Goal: Information Seeking & Learning: Learn about a topic

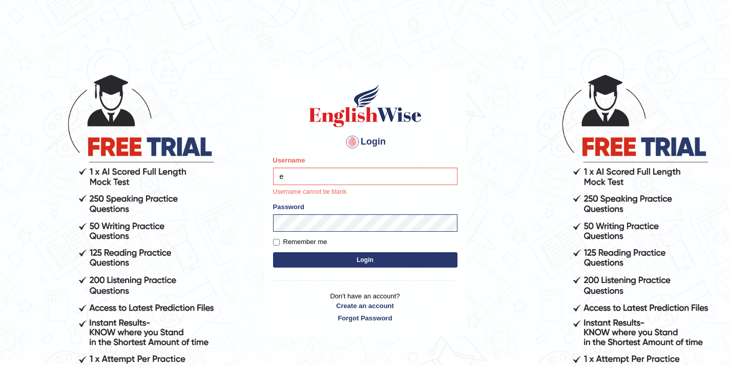
type input "elhamdavoodi"
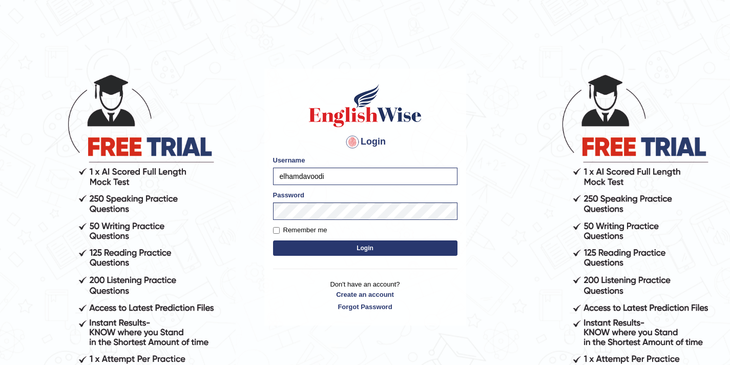
click at [352, 248] on button "Login" at bounding box center [365, 247] width 184 height 15
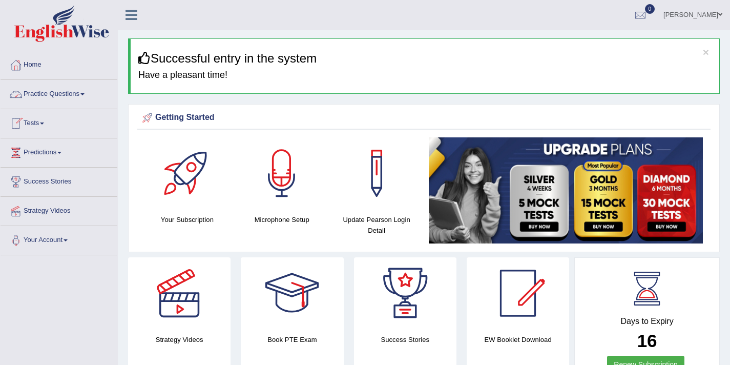
click at [55, 95] on link "Practice Questions" at bounding box center [59, 93] width 117 height 26
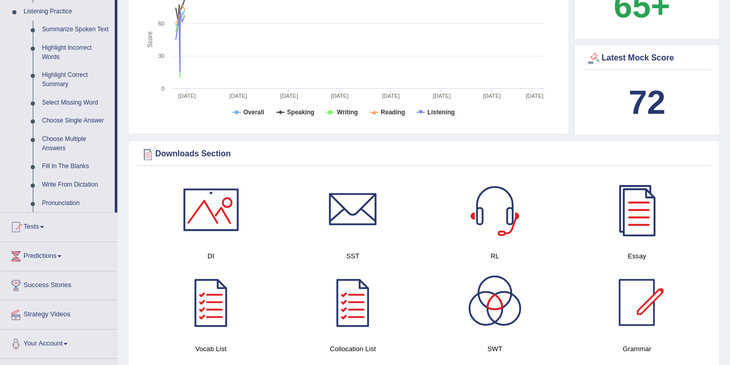
scroll to position [445, 0]
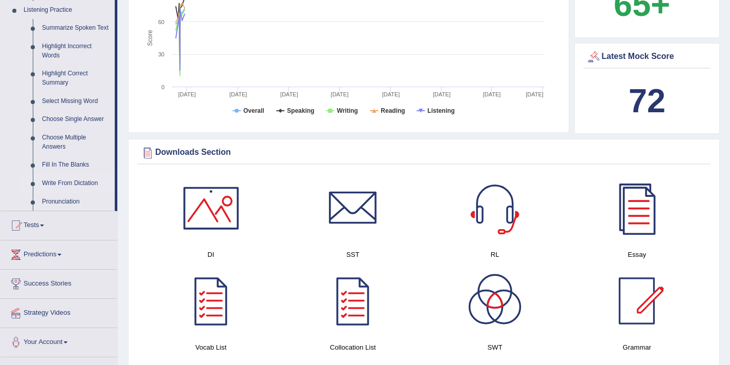
click at [66, 192] on link "Write From Dictation" at bounding box center [75, 183] width 77 height 18
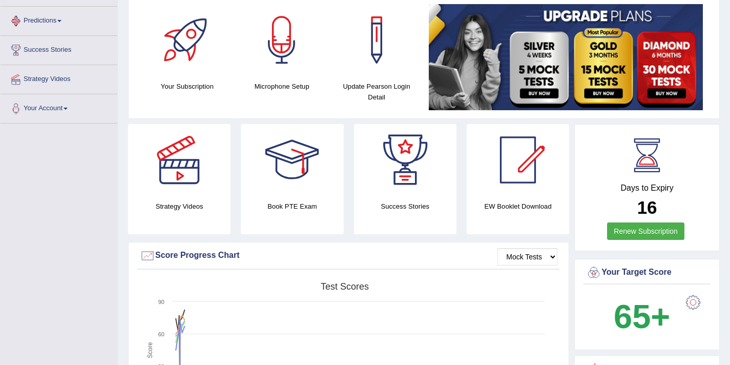
scroll to position [154, 0]
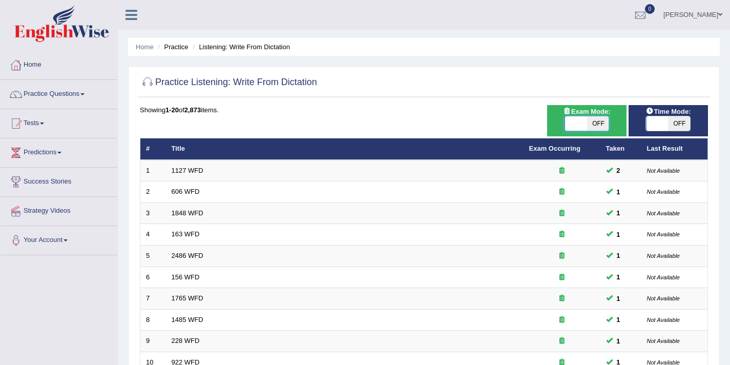
click at [582, 123] on span at bounding box center [576, 123] width 22 height 14
click at [582, 123] on span at bounding box center [575, 123] width 22 height 14
checkbox input "true"
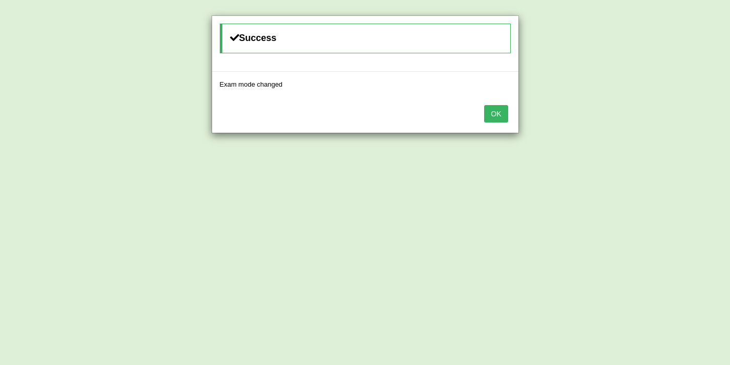
click at [498, 109] on button "OK" at bounding box center [496, 113] width 24 height 17
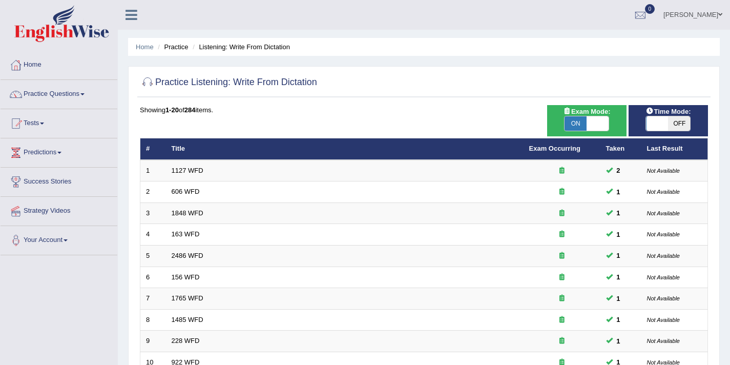
click at [656, 122] on span at bounding box center [657, 123] width 22 height 14
checkbox input "true"
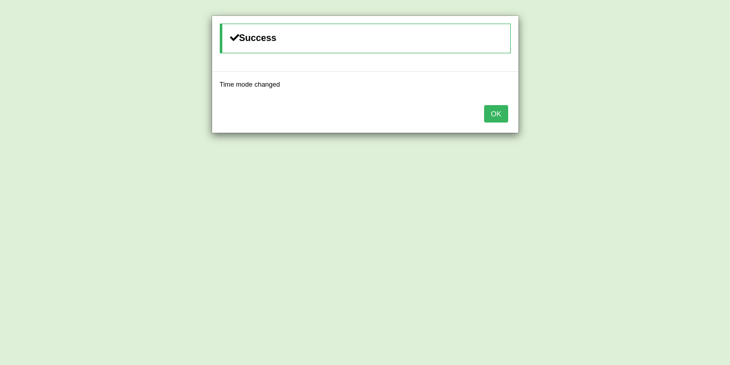
click at [496, 115] on button "OK" at bounding box center [496, 113] width 24 height 17
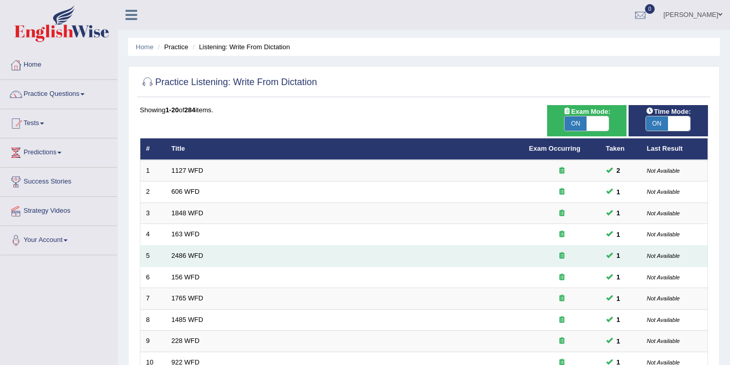
scroll to position [313, 0]
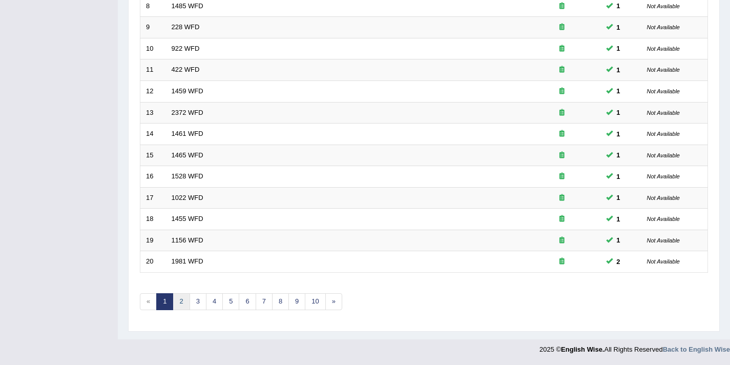
click at [182, 301] on link "2" at bounding box center [181, 301] width 17 height 17
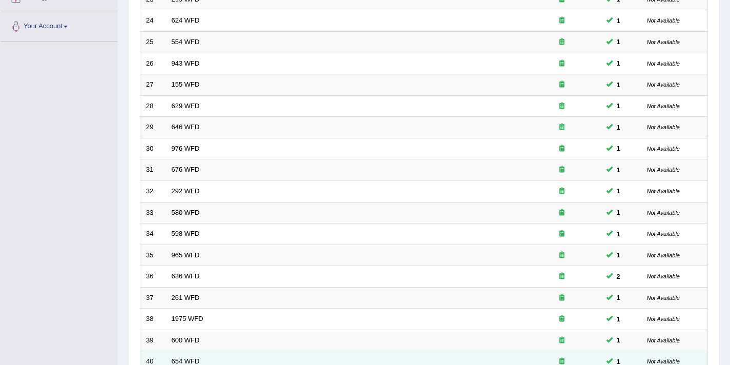
scroll to position [313, 0]
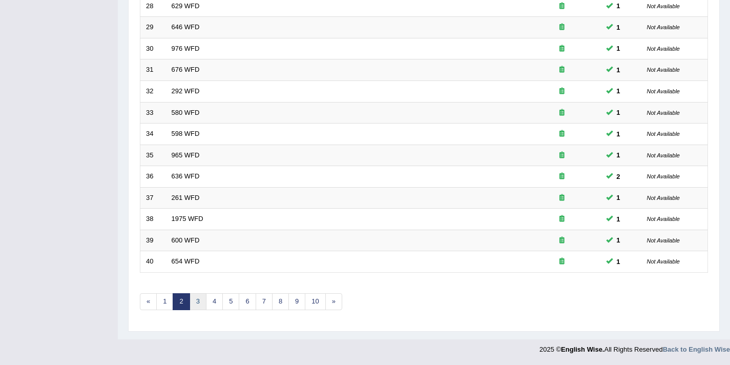
click at [198, 304] on link "3" at bounding box center [197, 301] width 17 height 17
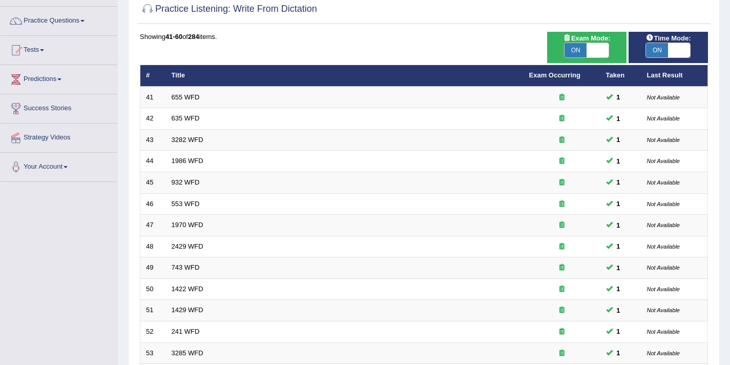
scroll to position [313, 0]
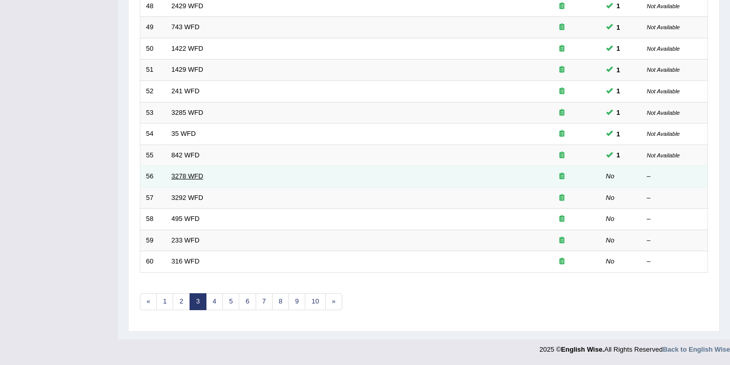
click at [191, 180] on link "3278 WFD" at bounding box center [188, 176] width 32 height 8
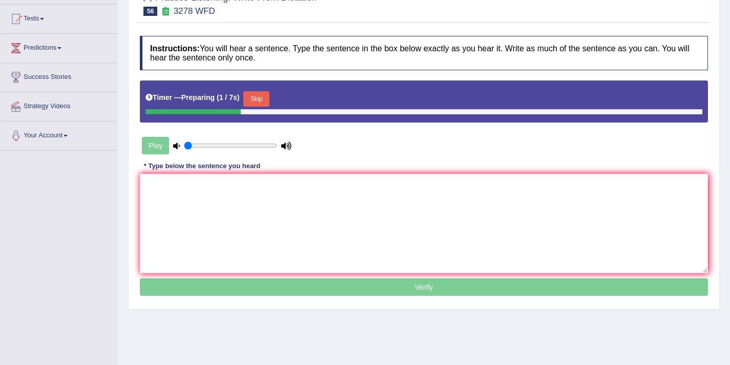
scroll to position [122, 0]
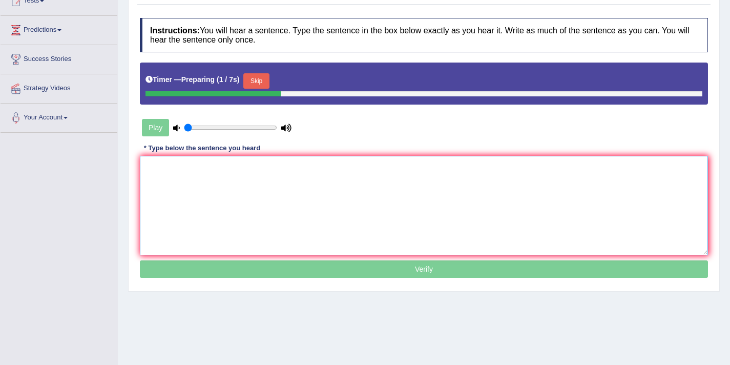
click at [205, 203] on textarea at bounding box center [424, 205] width 568 height 99
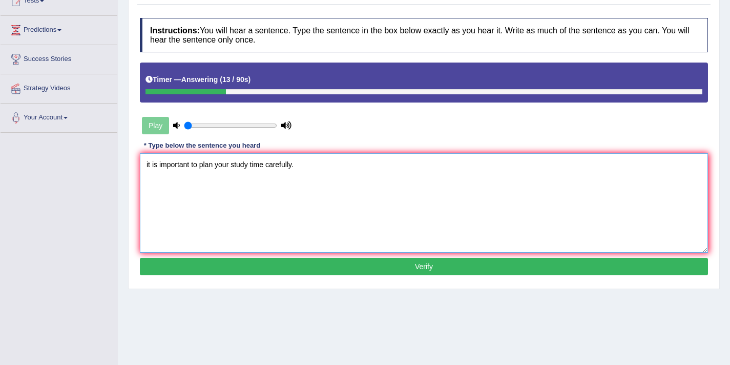
click at [148, 164] on textarea "it is important to plan your study time carefully." at bounding box center [424, 202] width 568 height 99
type textarea "It is important to plan your study time carefully."
click at [285, 262] on button "Verify" at bounding box center [424, 266] width 568 height 17
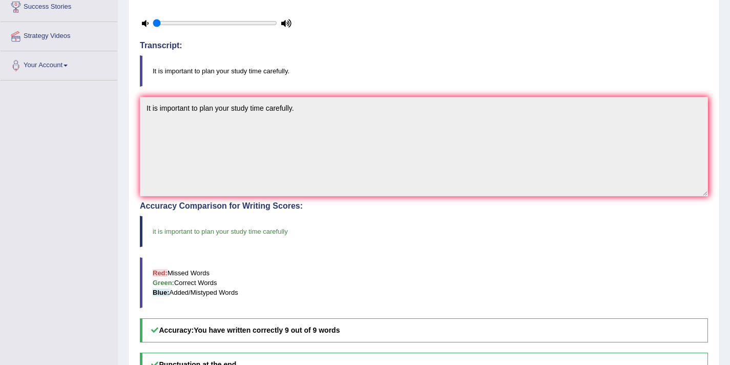
scroll to position [0, 0]
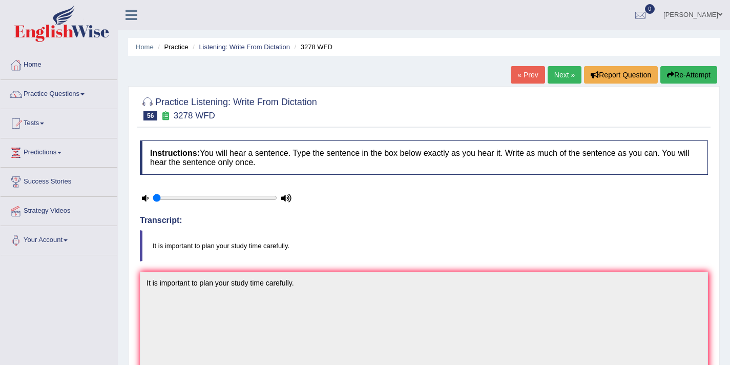
click at [561, 79] on link "Next »" at bounding box center [564, 74] width 34 height 17
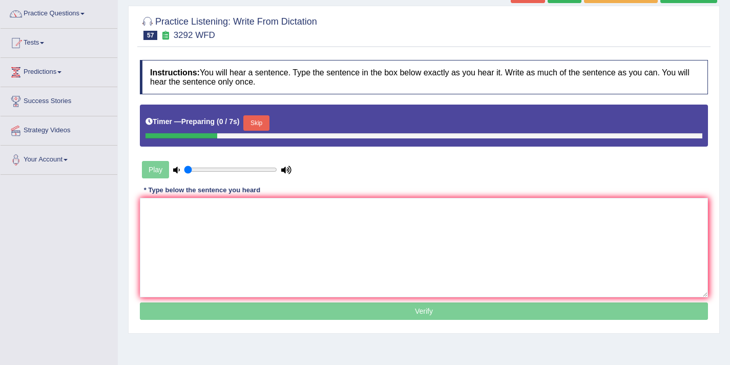
scroll to position [87, 0]
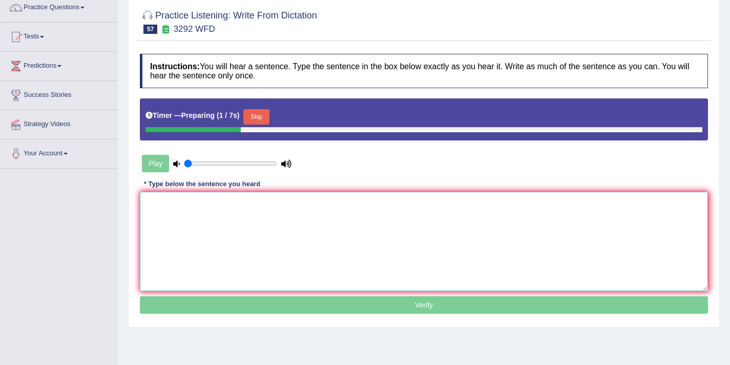
click at [354, 223] on textarea at bounding box center [424, 240] width 568 height 99
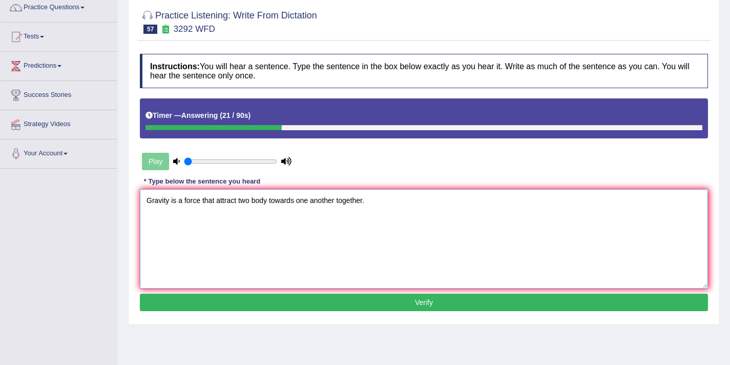
click at [184, 202] on textarea "Gravity is a force that attract two body towards one another together." at bounding box center [424, 238] width 568 height 99
click at [248, 202] on textarea "Gravity is a the force that attract two body towards one another together." at bounding box center [424, 238] width 568 height 99
click at [318, 202] on textarea "Gravity is a the force that attract attracts the two body towards one another t…" at bounding box center [424, 238] width 568 height 99
click at [370, 202] on textarea "Gravity is a the force that attract attracts the two body bodies towards one an…" at bounding box center [424, 238] width 568 height 99
type textarea "Gravity is a the force that attract attracts the two body bodies towards toward…"
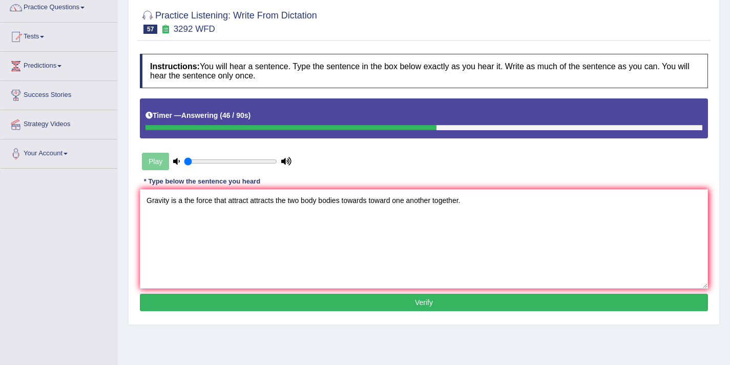
click at [437, 306] on button "Verify" at bounding box center [424, 301] width 568 height 17
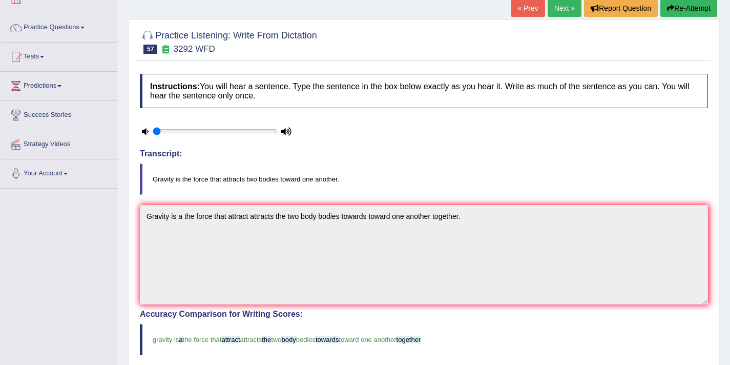
scroll to position [0, 0]
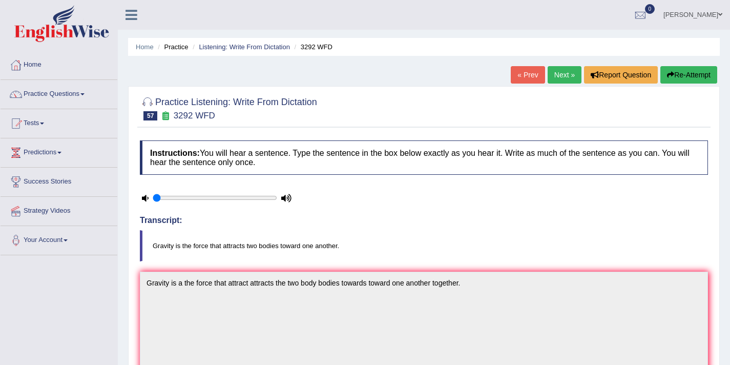
click at [557, 70] on link "Next »" at bounding box center [564, 74] width 34 height 17
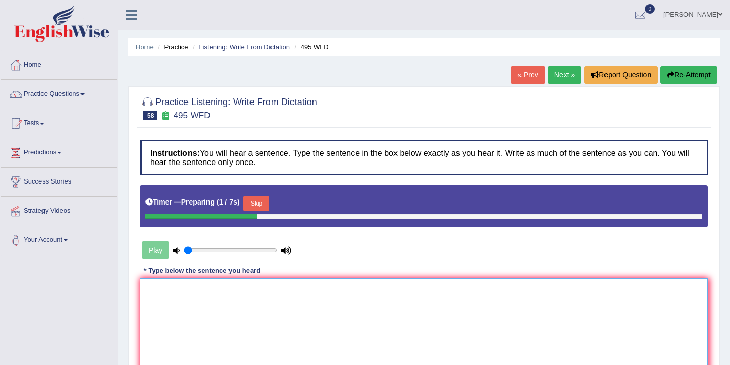
click at [225, 328] on textarea at bounding box center [424, 327] width 568 height 99
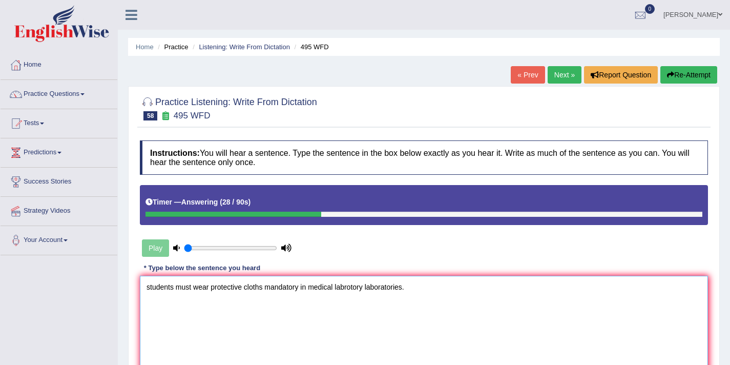
click at [147, 290] on textarea "students must wear protective cloths mandatory in medical labrotory laboratorie…" at bounding box center [424, 324] width 568 height 99
click at [149, 288] on textarea "students must wear protective cloths mandatory in medical labrotory laboratorie…" at bounding box center [424, 324] width 568 height 99
click at [212, 288] on textarea "Students must wear protective cloths mandatory in medical labrotory laboratorie…" at bounding box center [424, 324] width 568 height 99
click at [360, 289] on textarea "Students must wear the protective cloths mandatory in medical labrotory laborat…" at bounding box center [424, 324] width 568 height 99
click at [370, 288] on textarea "Students must wear the protective cloths mandatory in medical labarotory labora…" at bounding box center [424, 324] width 568 height 99
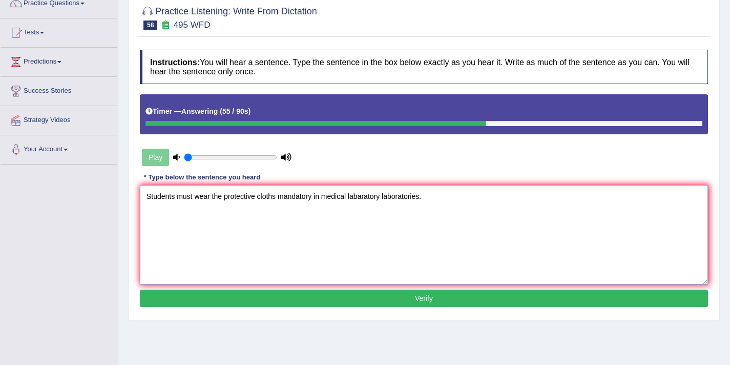
scroll to position [97, 0]
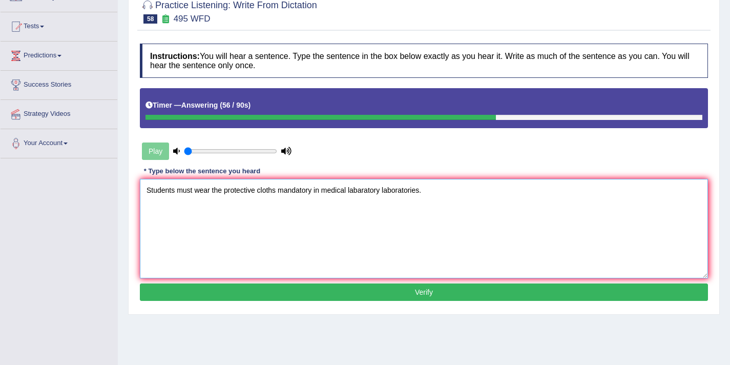
click at [323, 191] on textarea "Students must wear the protective cloths mandatory in medical labaratory labora…" at bounding box center [424, 228] width 568 height 99
click at [223, 192] on textarea "Students must wear the protective cloths mandatory in the a medical labaratory …" at bounding box center [424, 228] width 568 height 99
click at [263, 192] on textarea "Students must wear the a protective cloths mandatory in the a medical labarator…" at bounding box center [424, 228] width 568 height 99
type textarea "Students must wear the a protective cloth cloths mandatory in the a medical lab…"
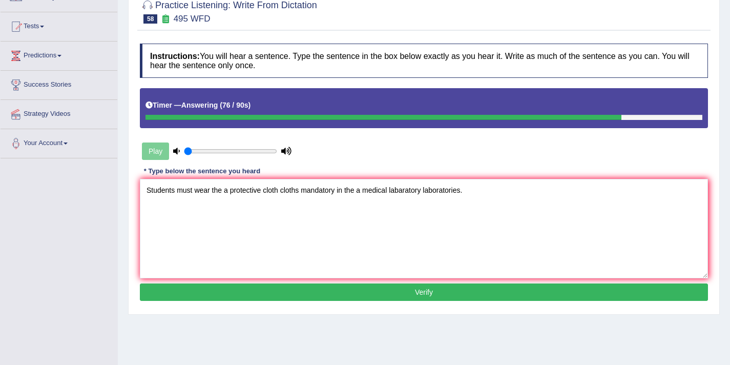
click at [358, 293] on button "Verify" at bounding box center [424, 291] width 568 height 17
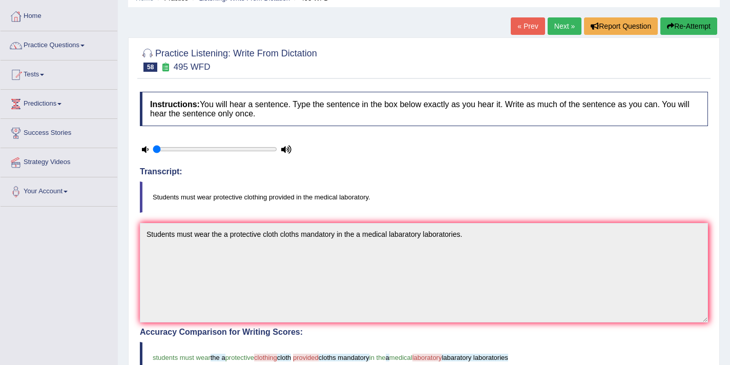
scroll to position [0, 0]
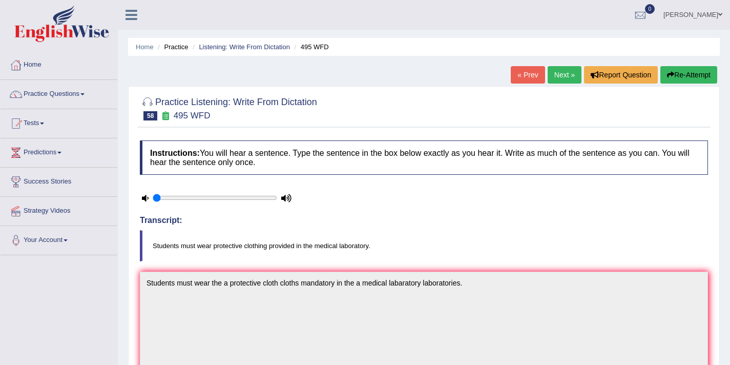
click at [559, 81] on link "Next »" at bounding box center [564, 74] width 34 height 17
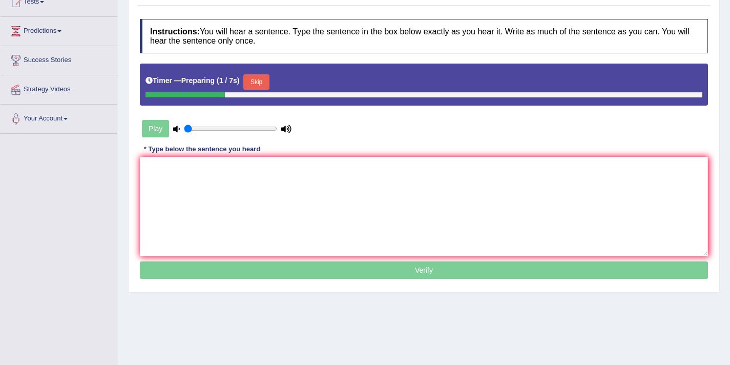
scroll to position [136, 0]
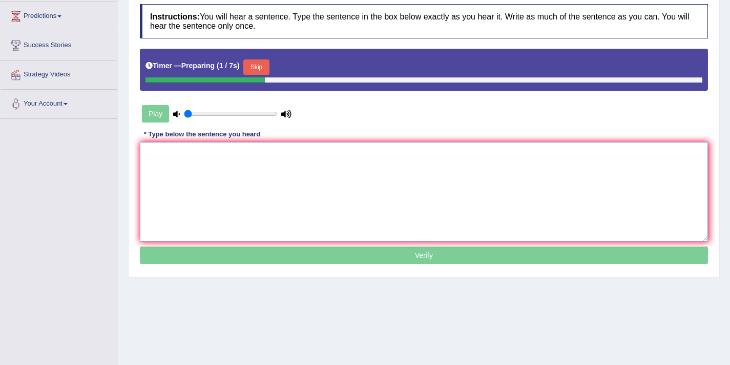
click at [384, 181] on textarea at bounding box center [424, 191] width 568 height 99
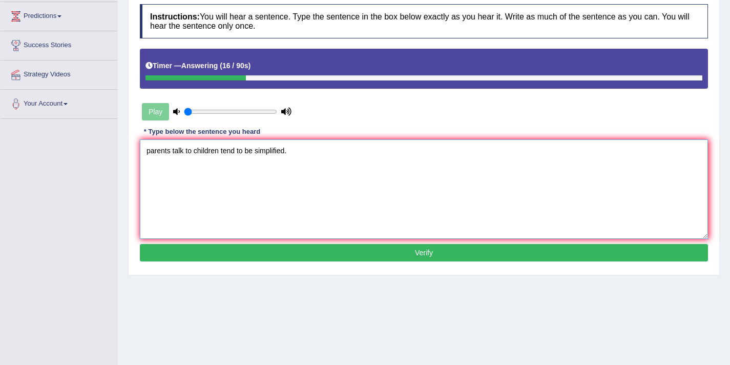
click at [151, 153] on textarea "parents talk to children tend to be simplified." at bounding box center [424, 188] width 568 height 99
click at [170, 152] on textarea "Parents talk to children tend to be simplified." at bounding box center [424, 188] width 568 height 99
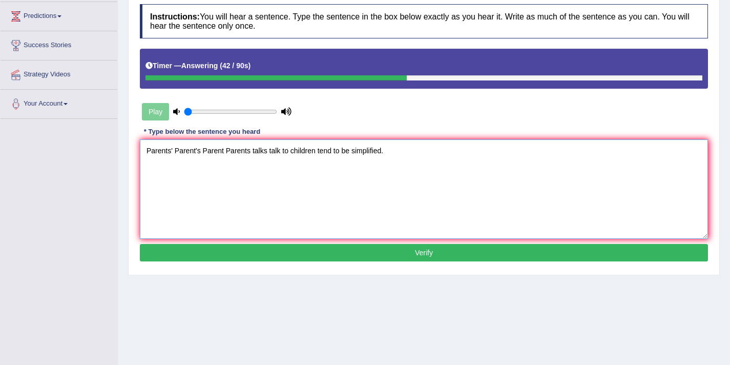
click at [291, 154] on textarea "Parents' Parent's Parent Parents talks talk to children tend to be simplified." at bounding box center [424, 188] width 568 height 99
click at [347, 153] on textarea "Parents' Parent's Parent Parents talks talk to the their children tend to be si…" at bounding box center [424, 188] width 568 height 99
type textarea "Parents' Parent's Parent Parents talks talk to the their children tends tended …"
click at [335, 256] on button "Verify" at bounding box center [424, 252] width 568 height 17
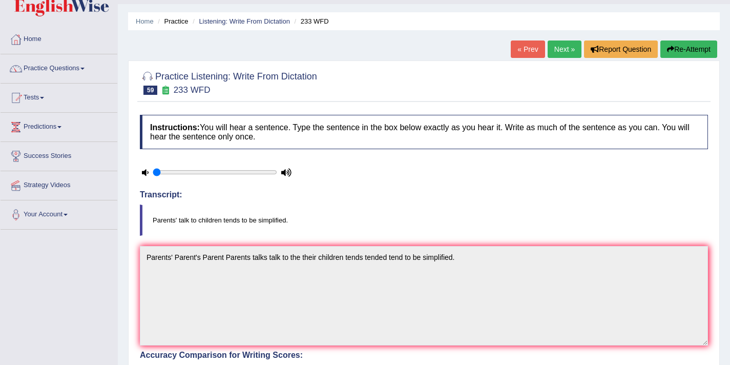
scroll to position [1, 0]
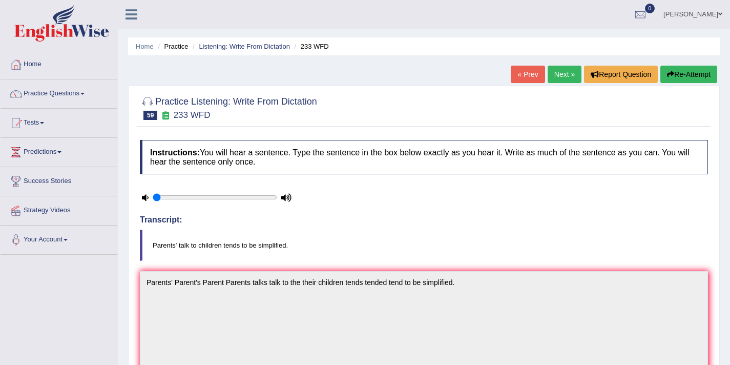
click at [560, 74] on link "Next »" at bounding box center [564, 74] width 34 height 17
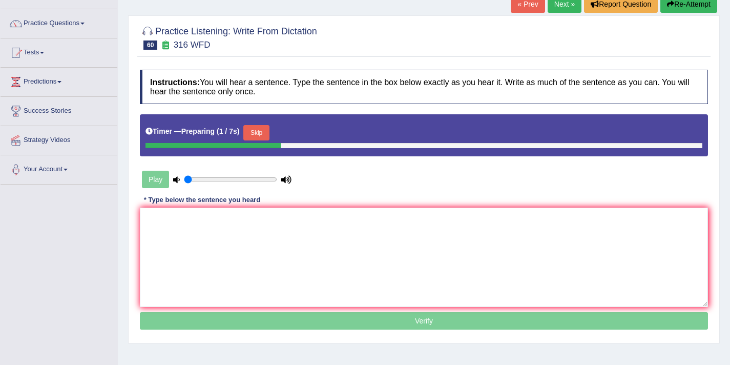
scroll to position [78, 0]
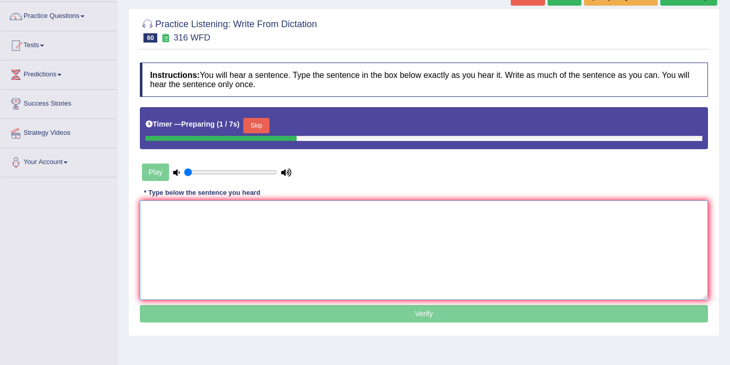
click at [284, 252] on textarea at bounding box center [424, 249] width 568 height 99
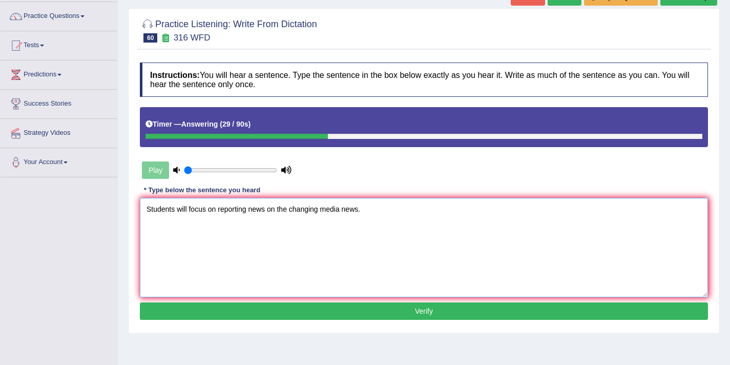
click at [189, 209] on textarea "Students will focus on reporting news on the changing media news." at bounding box center [424, 247] width 568 height 99
click at [218, 211] on textarea "Students will focus on reporting news on the changing media news." at bounding box center [424, 247] width 568 height 99
type textarea "Students will focus on the reporting news on the changing media news."
click at [360, 312] on button "Verify" at bounding box center [424, 310] width 568 height 17
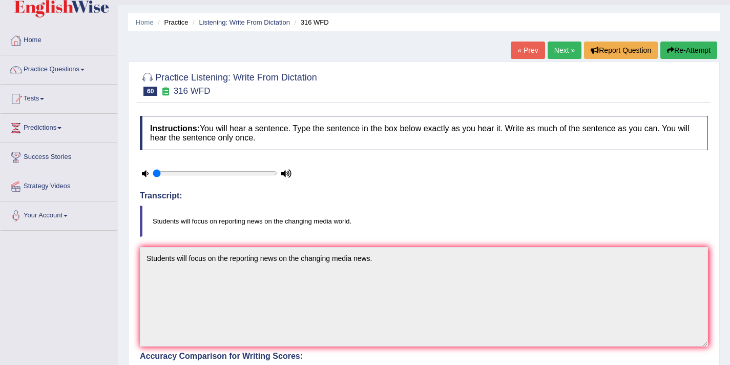
scroll to position [19, 0]
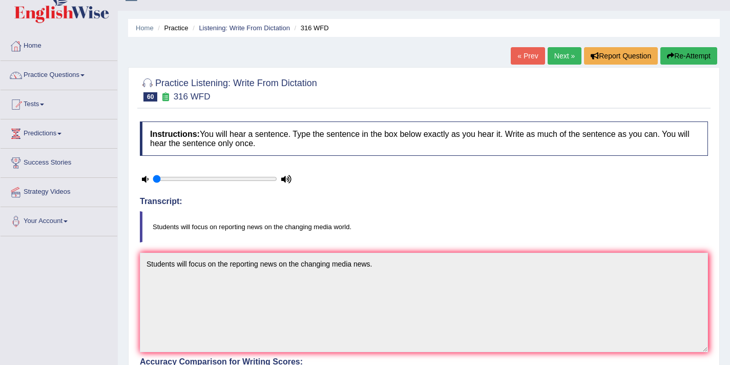
click at [557, 59] on link "Next »" at bounding box center [564, 55] width 34 height 17
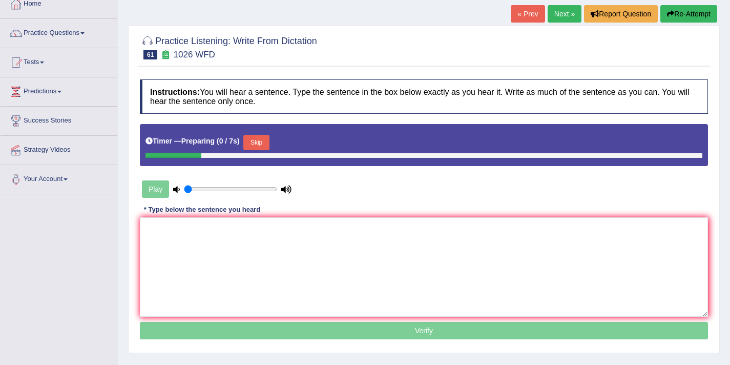
scroll to position [112, 0]
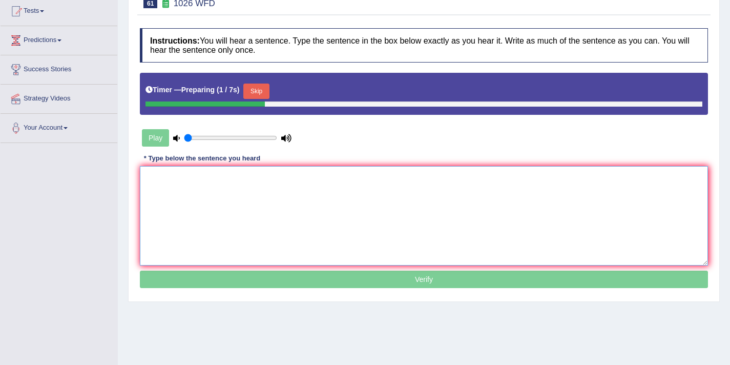
click at [244, 196] on textarea at bounding box center [424, 215] width 568 height 99
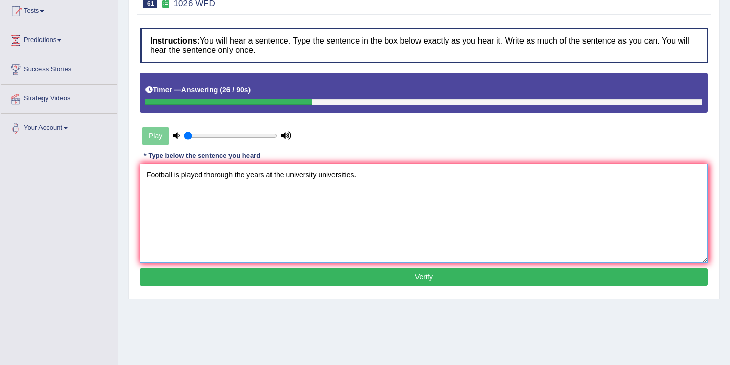
click at [233, 177] on textarea "Football is played thorough the years at the university universities." at bounding box center [424, 212] width 568 height 99
click at [257, 173] on textarea "Football is played thoroughout the years at the university universities." at bounding box center [424, 212] width 568 height 99
type textarea "Football is played thoroughout the year years at the university universities."
click at [353, 275] on button "Verify" at bounding box center [424, 276] width 568 height 17
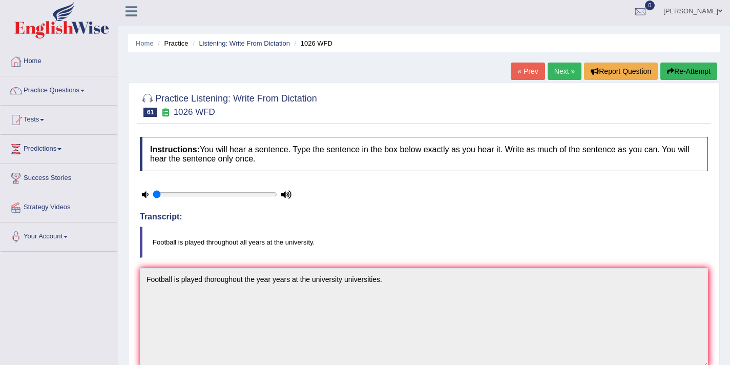
scroll to position [0, 0]
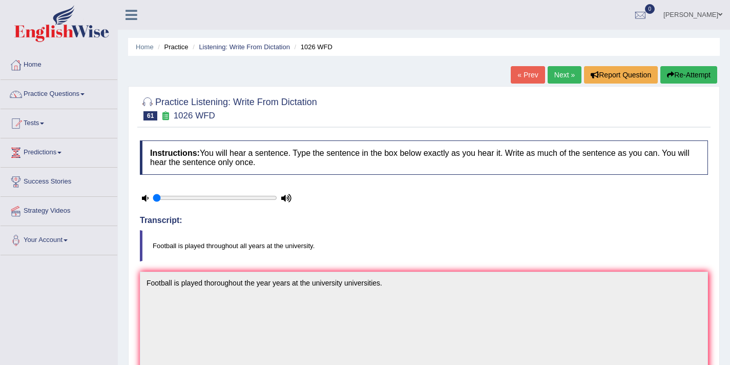
click at [554, 80] on link "Next »" at bounding box center [564, 74] width 34 height 17
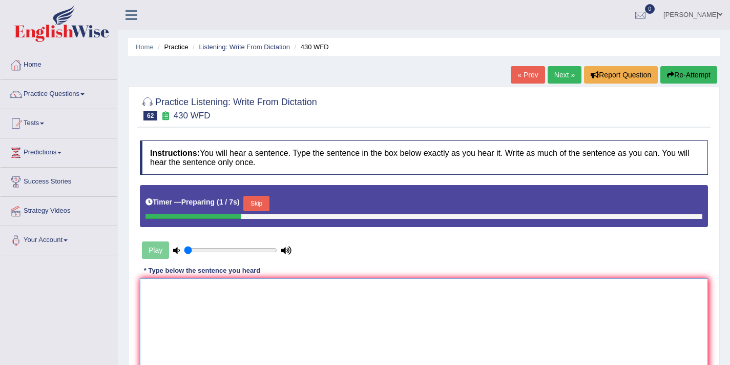
click at [203, 314] on textarea at bounding box center [424, 327] width 568 height 99
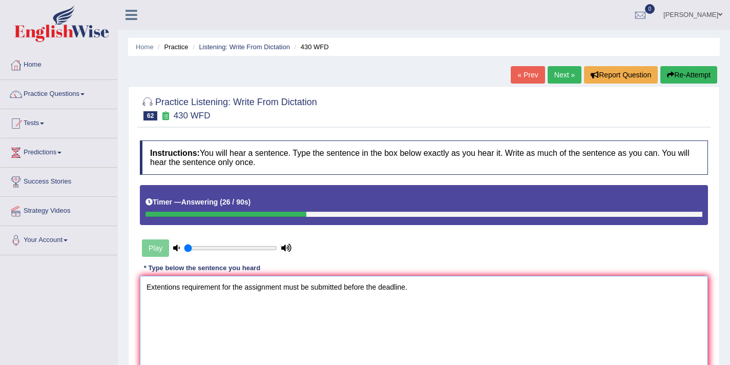
click at [220, 290] on textarea "Extentions requirement for the assignment must be submitted before the deadline." at bounding box center [424, 324] width 568 height 99
click at [327, 286] on textarea "Extentions requirement requirements for the assignment must be submitted before…" at bounding box center [424, 324] width 568 height 99
click at [495, 289] on textarea "Extentions requirement requirements for the assignment assignments must be subm…" at bounding box center [424, 324] width 568 height 99
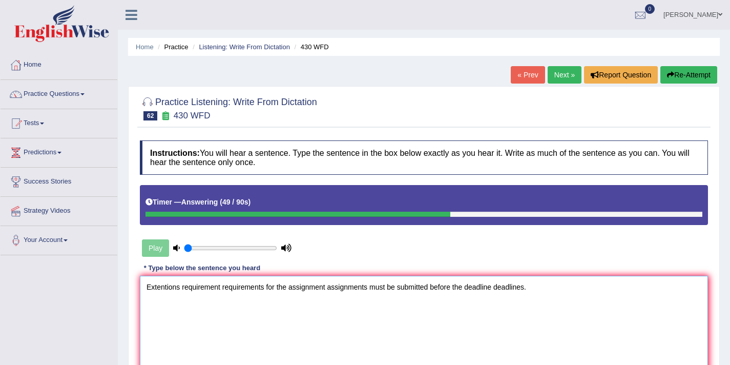
click at [182, 288] on textarea "Extentions requirement requirements for the assignment assignments must be subm…" at bounding box center [424, 324] width 568 height 99
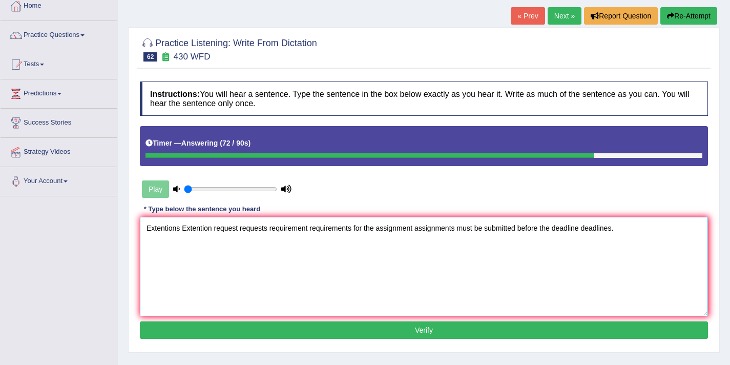
scroll to position [62, 0]
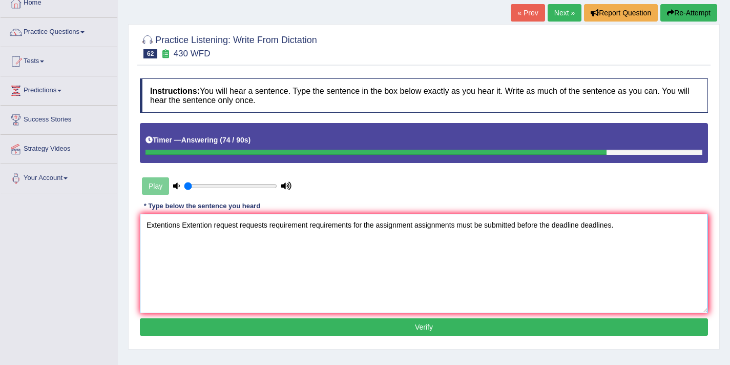
type textarea "Extentions Extention request requests requirement requirements for the assignme…"
click at [411, 329] on button "Verify" at bounding box center [424, 326] width 568 height 17
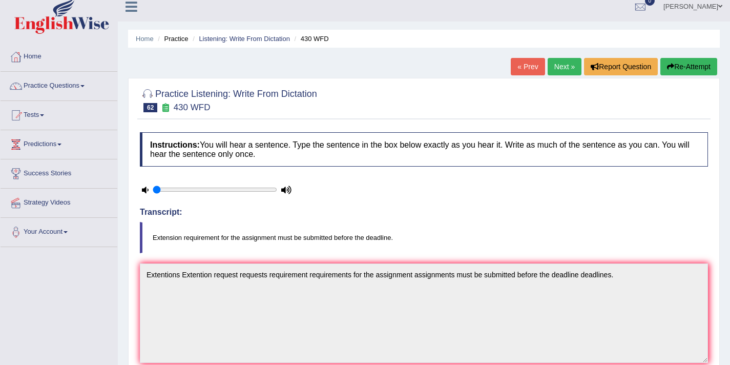
scroll to position [0, 0]
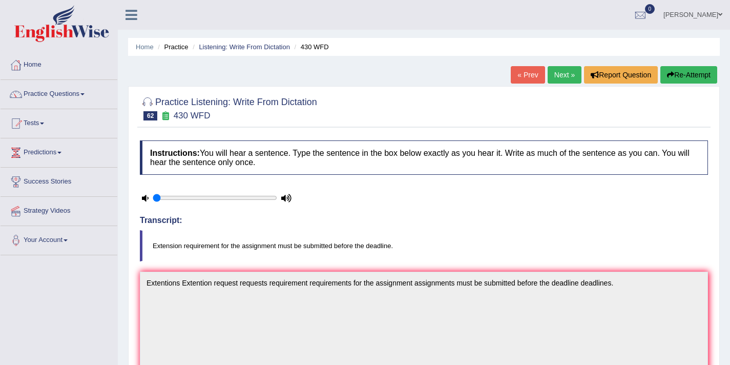
click at [561, 78] on link "Next »" at bounding box center [564, 74] width 34 height 17
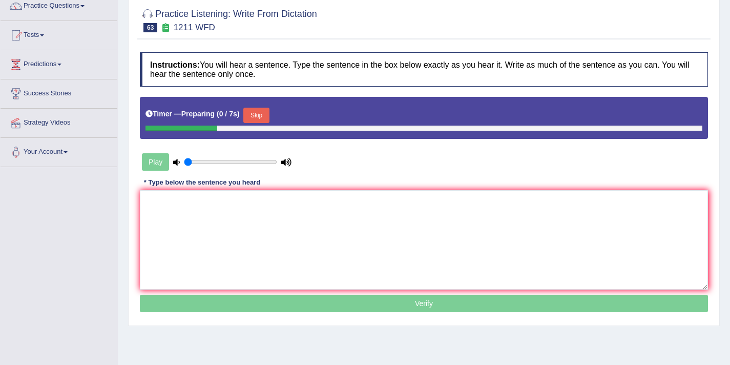
scroll to position [100, 0]
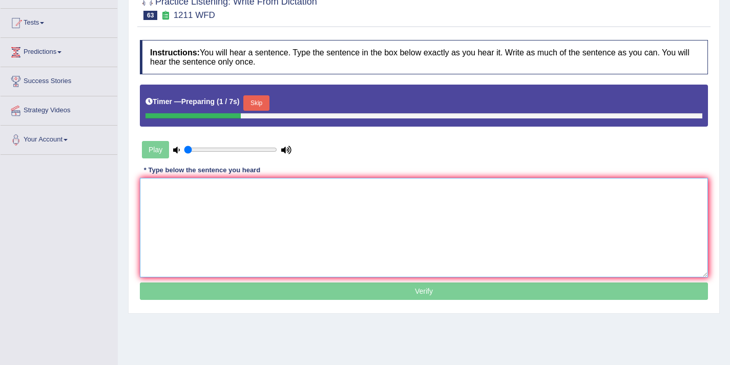
click at [302, 211] on textarea at bounding box center [424, 227] width 568 height 99
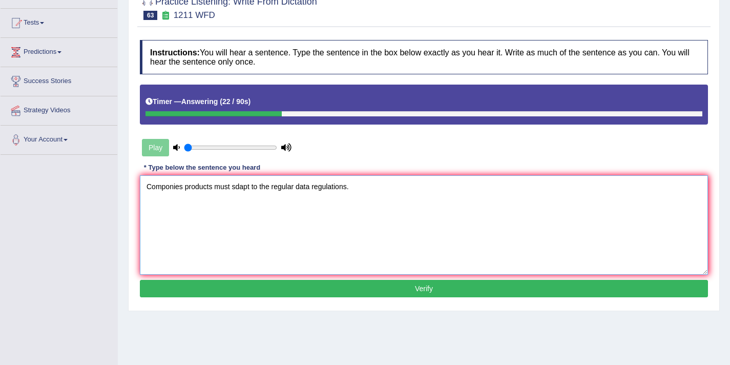
click at [169, 188] on textarea "Componies products must sdapt to the regular data regulations." at bounding box center [424, 224] width 568 height 99
click at [214, 191] on textarea "Companies products must sdapt to the regular data regulations." at bounding box center [424, 224] width 568 height 99
click at [264, 188] on textarea "Companies products product must sdapt to the regular data regulations." at bounding box center [424, 224] width 568 height 99
click at [285, 187] on textarea "Companies products product must be dapt to the regular data regulations." at bounding box center [424, 224] width 568 height 99
click at [390, 187] on textarea "Companies products product must be dapted to the regular data regulations." at bounding box center [424, 224] width 568 height 99
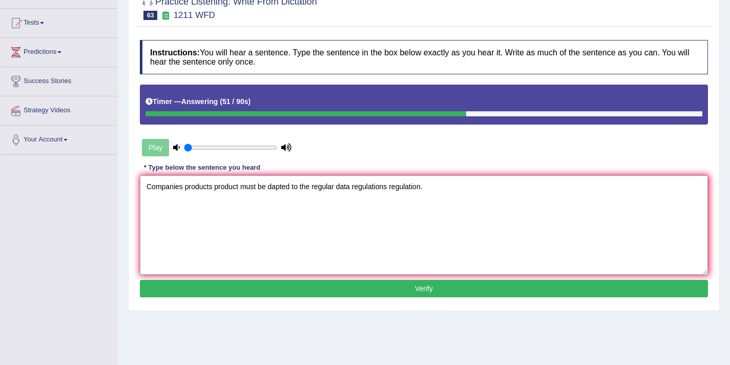
type textarea "Companies products product must be dapted to the regular data regulations regul…"
click at [399, 293] on button "Verify" at bounding box center [424, 288] width 568 height 17
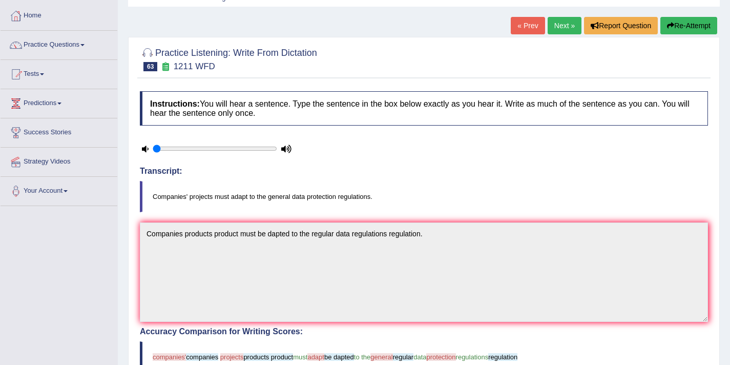
scroll to position [20, 0]
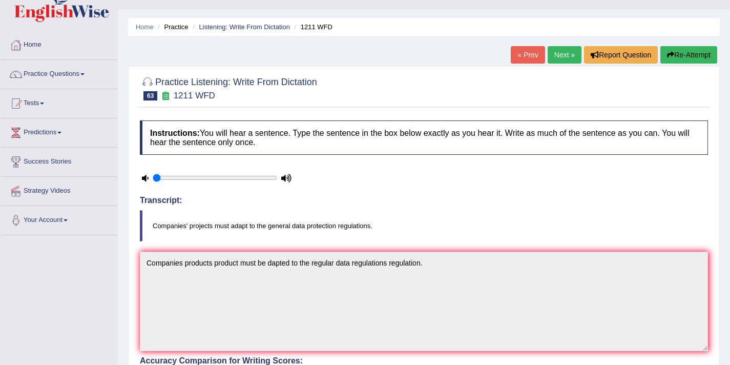
click at [681, 58] on button "Re-Attempt" at bounding box center [688, 54] width 57 height 17
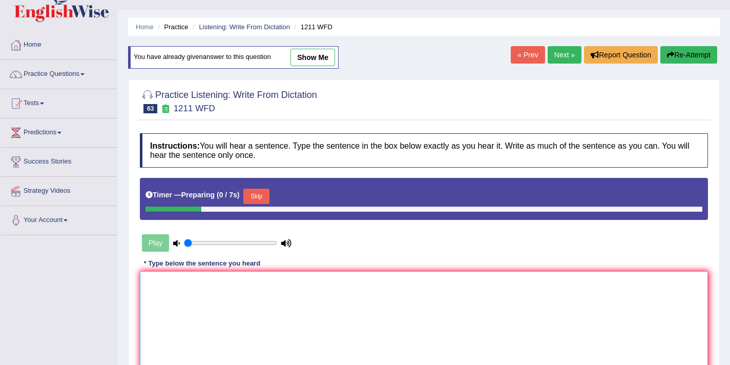
click at [280, 315] on textarea at bounding box center [424, 320] width 568 height 99
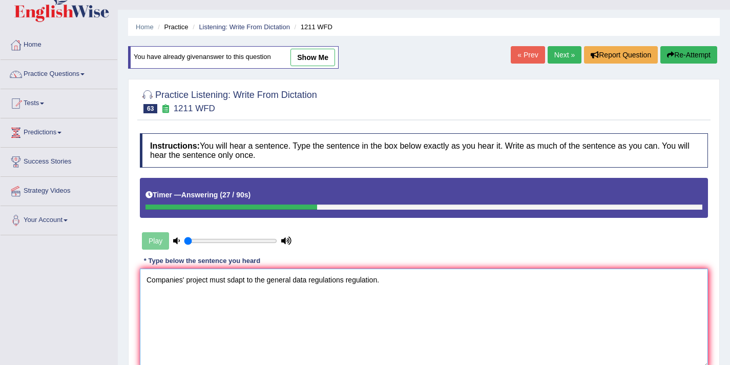
click at [232, 283] on textarea "Companies' project must sdapt to the general data regulations regulation." at bounding box center [424, 317] width 568 height 99
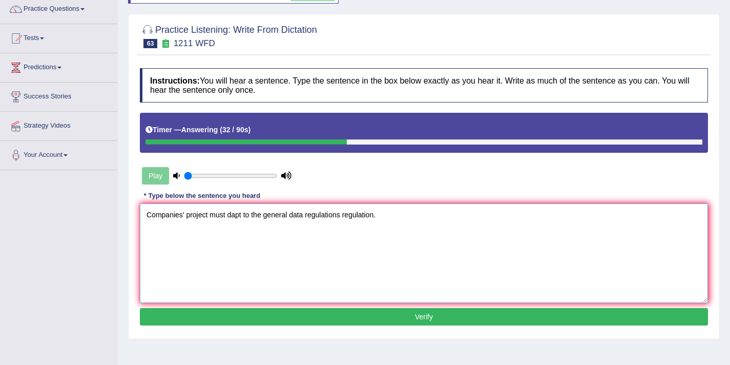
scroll to position [94, 0]
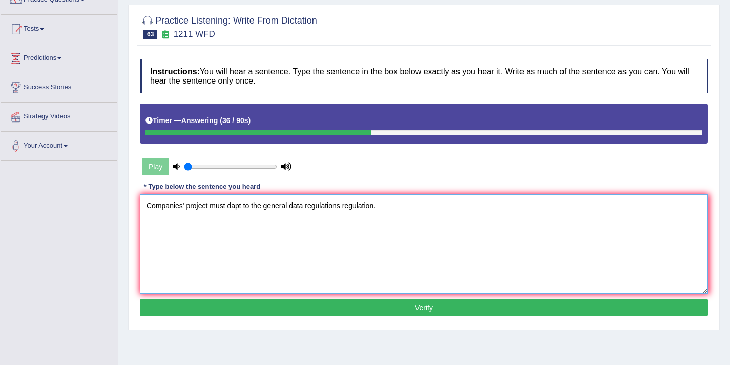
type textarea "Companies' project must dapt to the general data regulations regulation."
click at [260, 305] on button "Verify" at bounding box center [424, 306] width 568 height 17
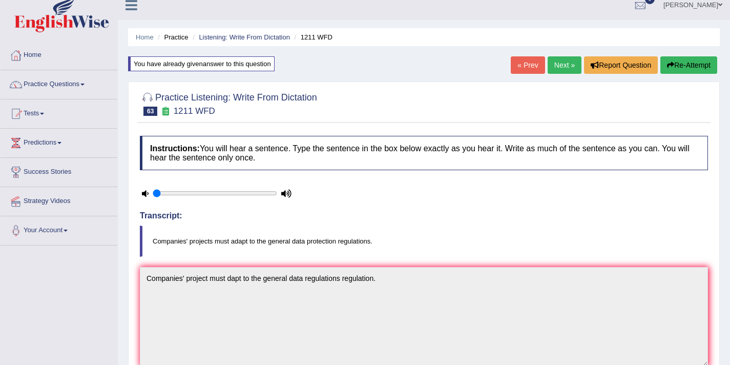
scroll to position [1, 0]
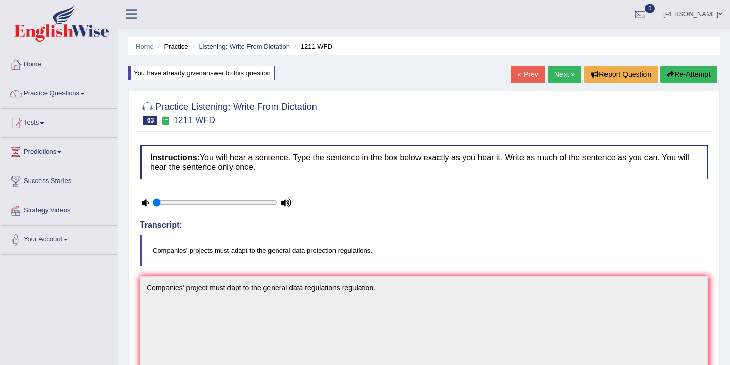
click at [554, 78] on link "Next »" at bounding box center [564, 74] width 34 height 17
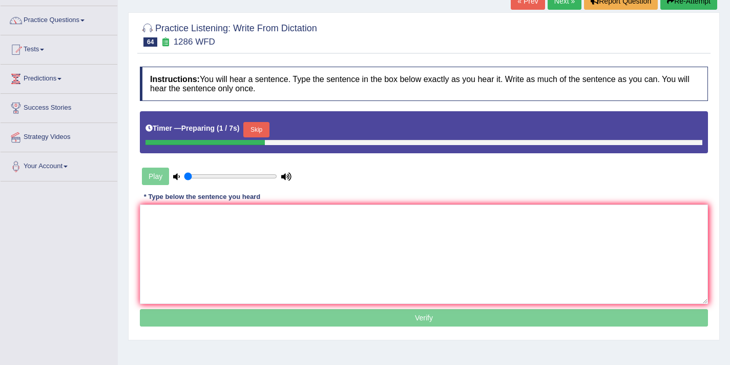
scroll to position [81, 0]
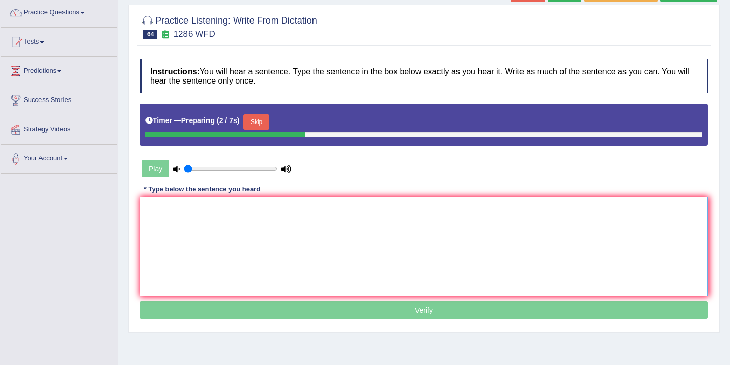
click at [252, 235] on textarea at bounding box center [424, 246] width 568 height 99
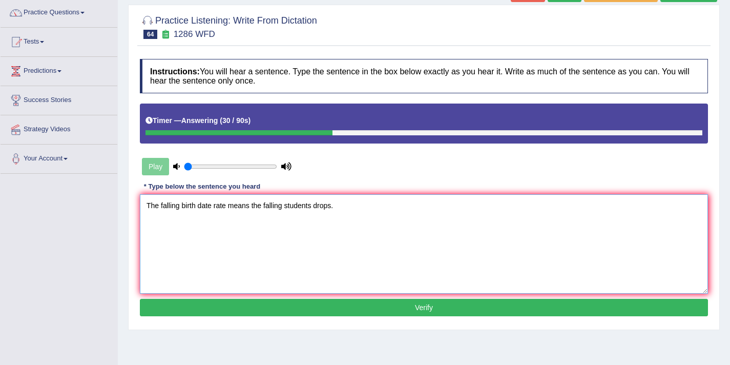
type textarea "The falling birth date rate means the falling students drops."
click at [209, 311] on button "Verify" at bounding box center [424, 306] width 568 height 17
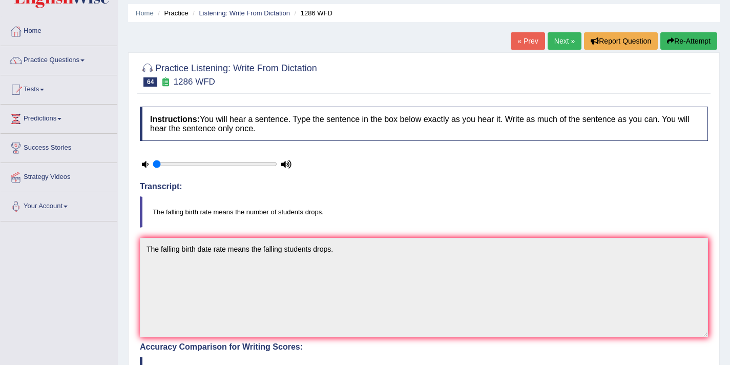
scroll to position [0, 0]
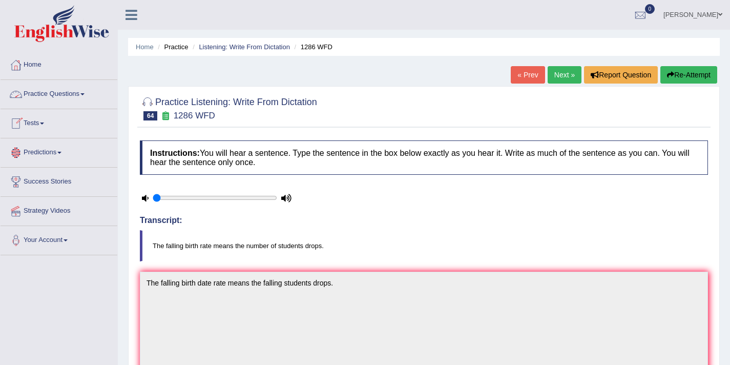
click at [66, 97] on link "Practice Questions" at bounding box center [59, 93] width 117 height 26
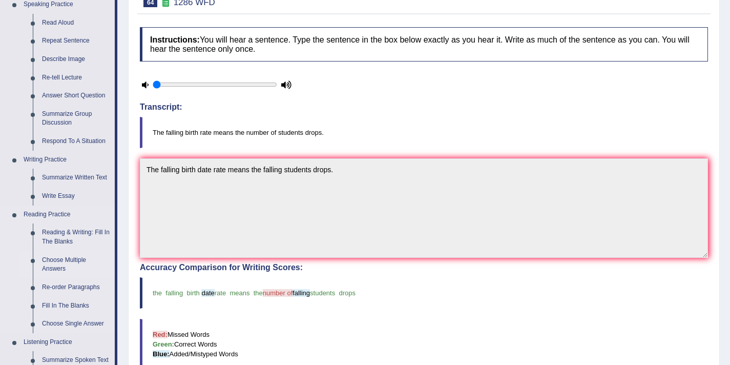
scroll to position [107, 0]
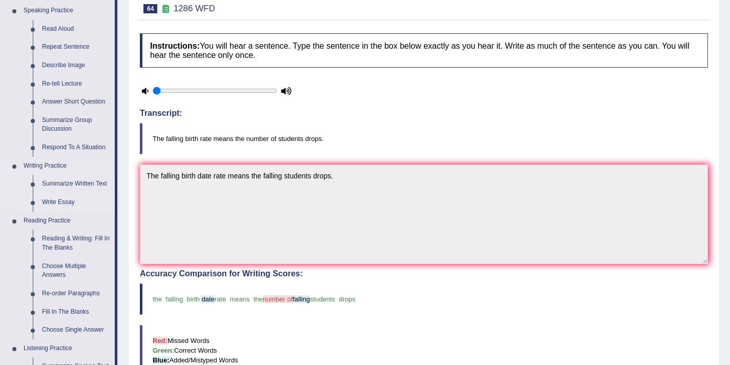
click at [67, 200] on link "Write Essay" at bounding box center [75, 202] width 77 height 18
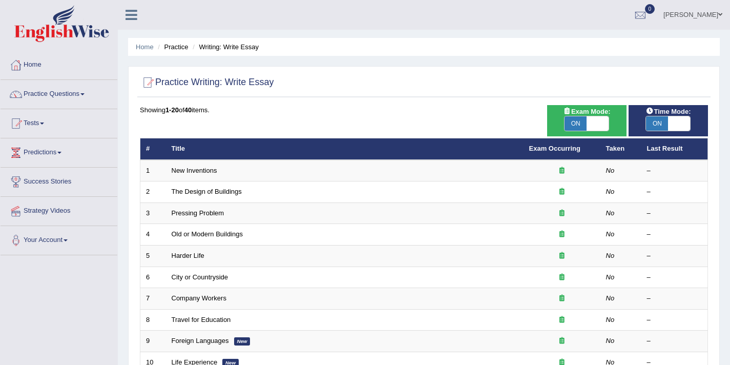
click at [601, 124] on span at bounding box center [597, 123] width 22 height 14
checkbox input "false"
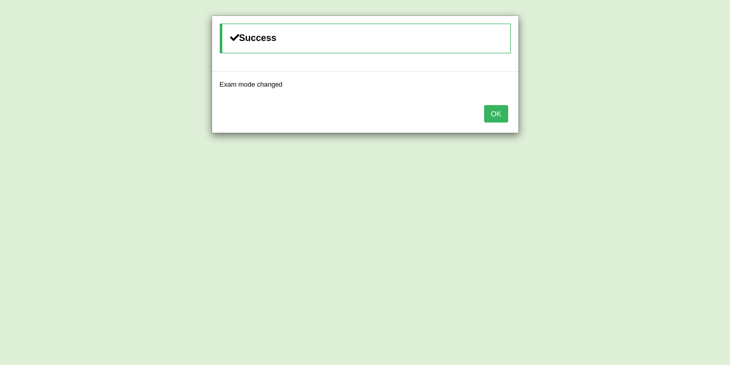
click at [499, 116] on button "OK" at bounding box center [496, 113] width 24 height 17
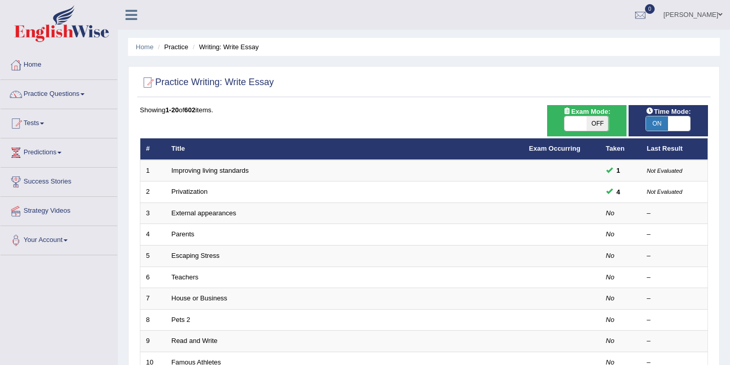
click at [680, 124] on span at bounding box center [679, 123] width 22 height 14
checkbox input "false"
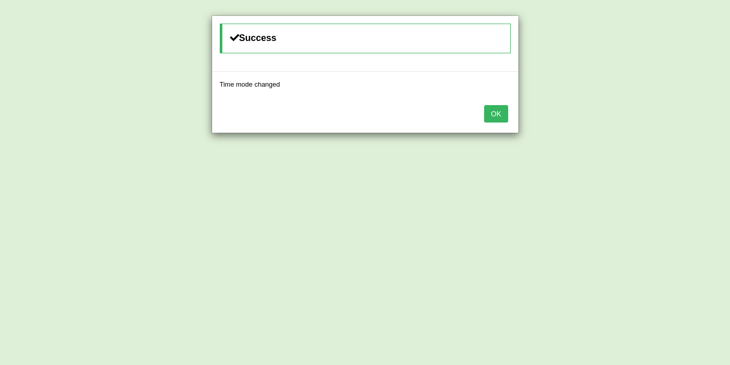
click at [500, 112] on button "OK" at bounding box center [496, 113] width 24 height 17
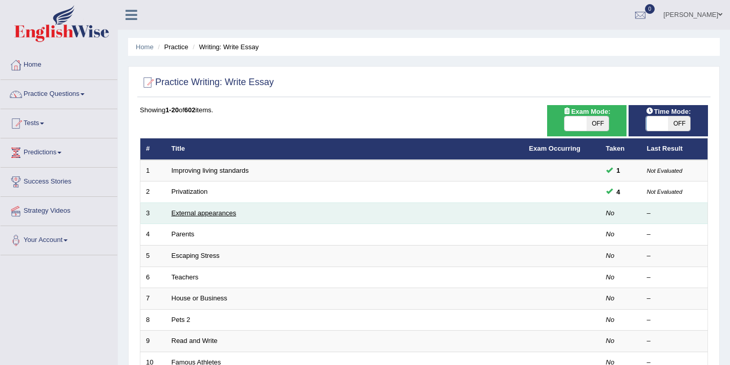
click at [219, 211] on link "External appearances" at bounding box center [204, 213] width 65 height 8
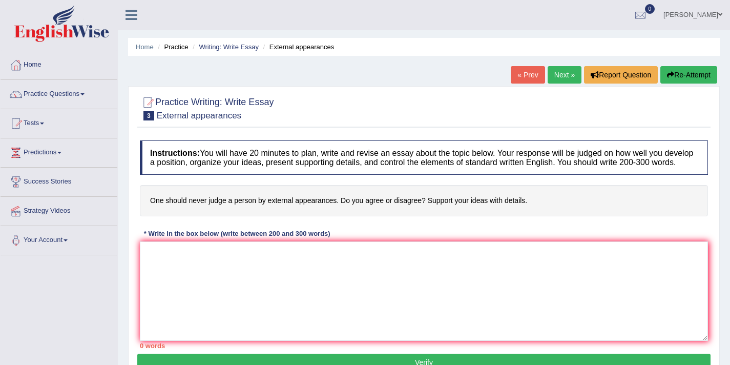
click at [555, 79] on link "Next »" at bounding box center [564, 74] width 34 height 17
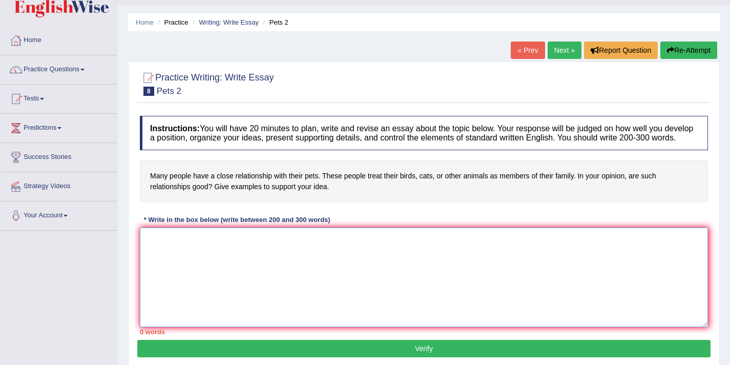
scroll to position [24, 0]
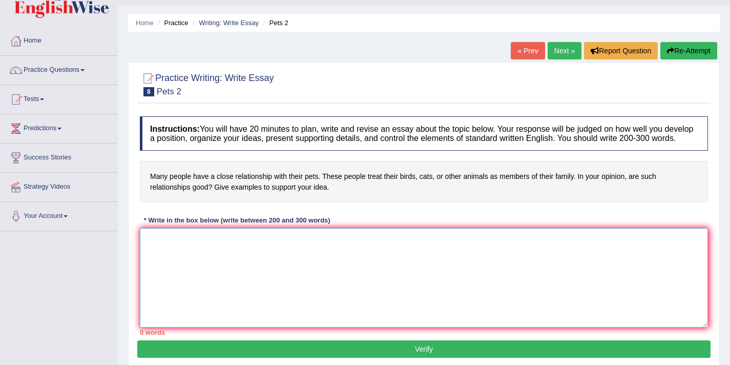
click at [340, 269] on textarea at bounding box center [424, 277] width 568 height 99
drag, startPoint x: 304, startPoint y: 250, endPoint x: 283, endPoint y: 248, distance: 21.6
click at [283, 248] on textarea "The increasing influence of people having a close relationship" at bounding box center [424, 277] width 568 height 99
drag, startPoint x: 402, startPoint y: 253, endPoint x: 357, endPoint y: 246, distance: 45.5
click at [357, 246] on textarea "The increasing influence of people having an intimate relationship relationship" at bounding box center [424, 277] width 568 height 99
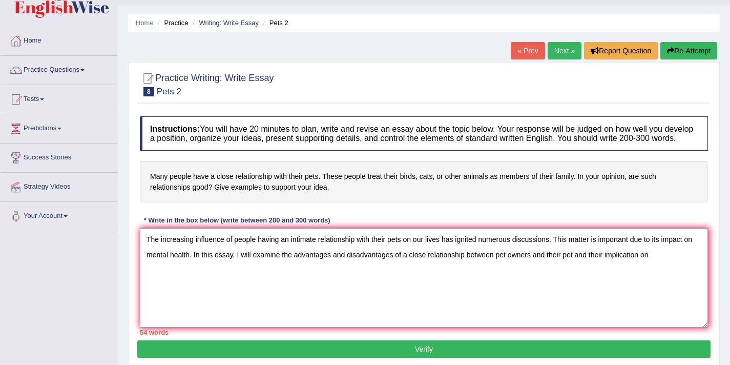
click at [641, 265] on textarea "The increasing influence of people having an intimate relationship with their p…" at bounding box center [424, 277] width 568 height 99
click at [669, 266] on textarea "The increasing influence of people having an intimate relationship with their p…" at bounding box center [424, 277] width 568 height 99
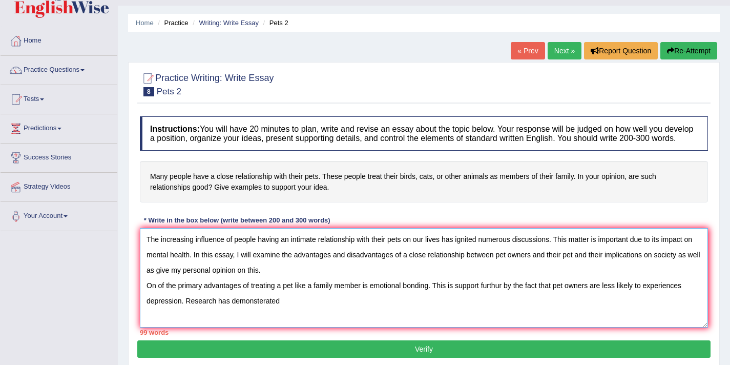
click at [264, 310] on textarea "The increasing influence of people having an intimate relationship with their p…" at bounding box center [424, 277] width 568 height 99
click at [288, 308] on textarea "The increasing influence of people having an intimate relationship with their p…" at bounding box center [424, 277] width 568 height 99
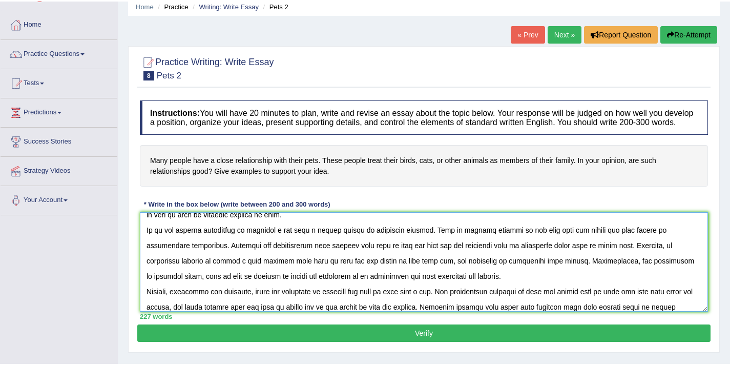
scroll to position [55, 0]
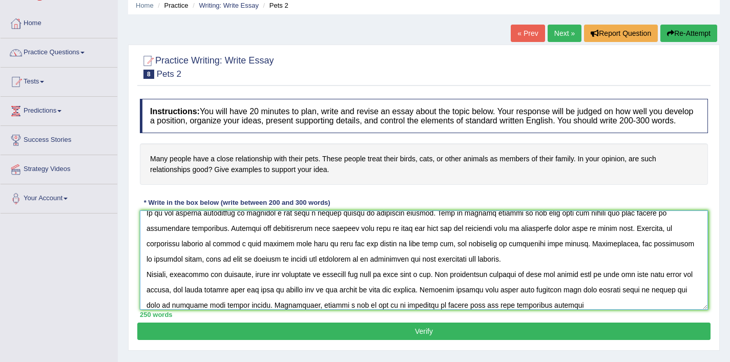
click at [588, 310] on textarea at bounding box center [424, 259] width 568 height 99
click at [614, 310] on textarea at bounding box center [424, 259] width 568 height 99
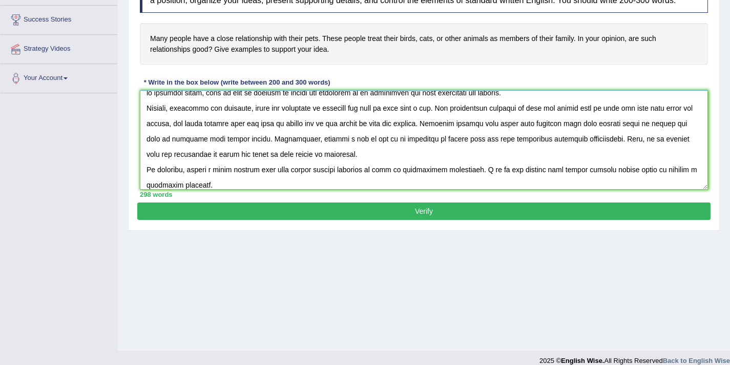
scroll to position [173, 0]
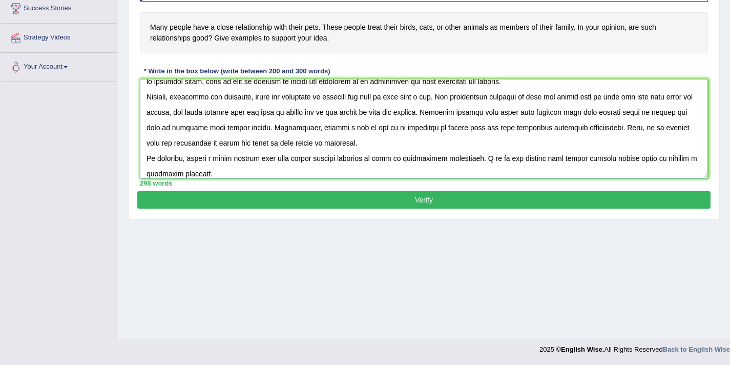
type textarea "The increasing influence of people having an intimate relationship with their p…"
click at [350, 208] on button "Verify" at bounding box center [423, 199] width 573 height 17
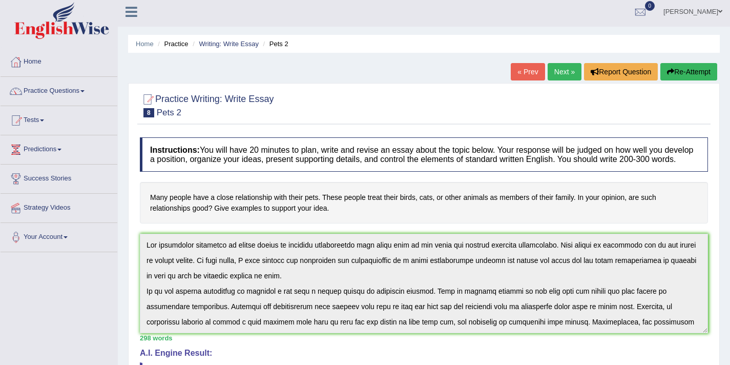
scroll to position [0, 0]
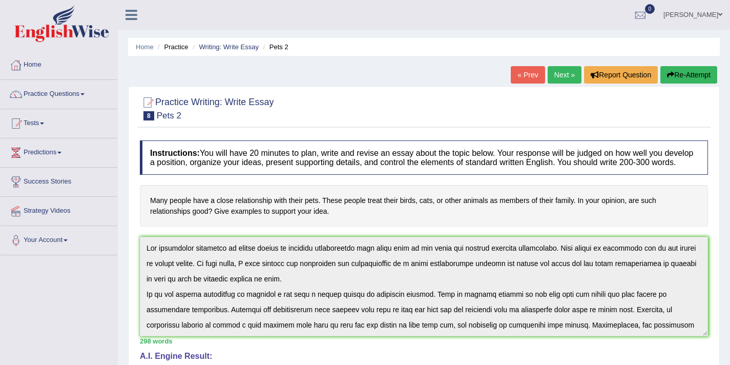
click at [554, 74] on link "Next »" at bounding box center [564, 74] width 34 height 17
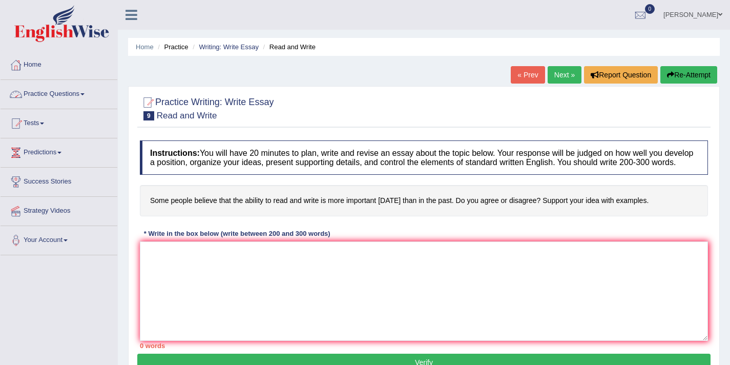
click at [76, 98] on link "Practice Questions" at bounding box center [59, 93] width 117 height 26
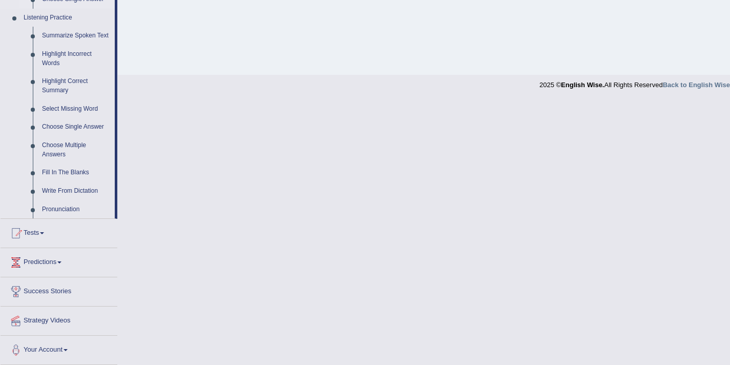
scroll to position [447, 0]
click at [77, 191] on link "Write From Dictation" at bounding box center [75, 190] width 77 height 18
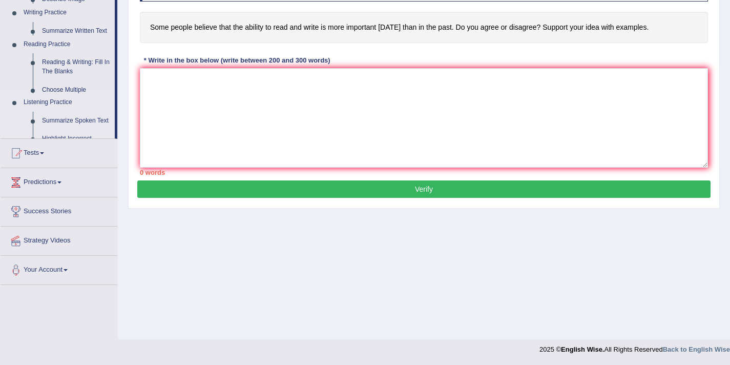
scroll to position [173, 0]
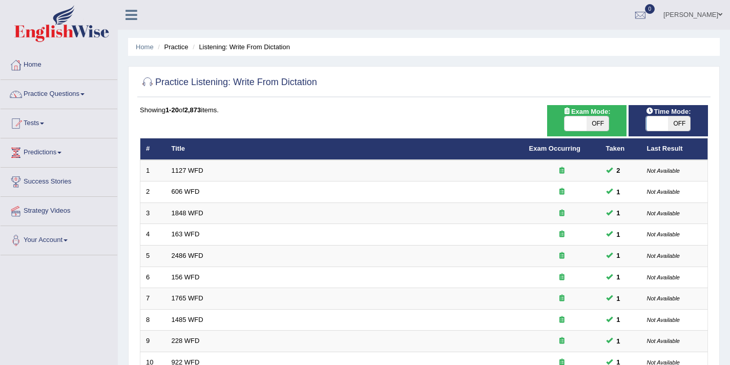
click at [574, 123] on span at bounding box center [575, 123] width 22 height 14
checkbox input "true"
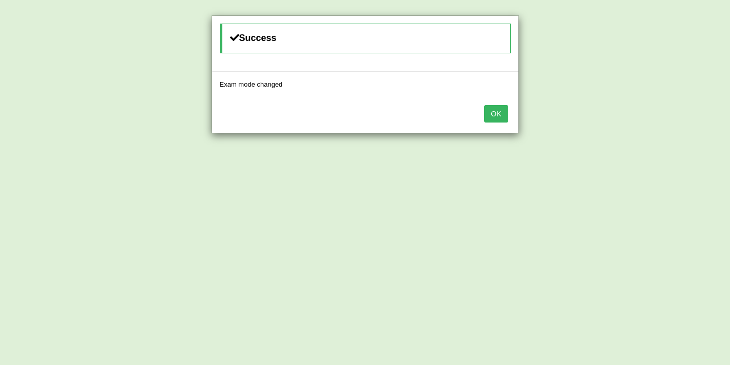
click at [493, 117] on button "OK" at bounding box center [496, 113] width 24 height 17
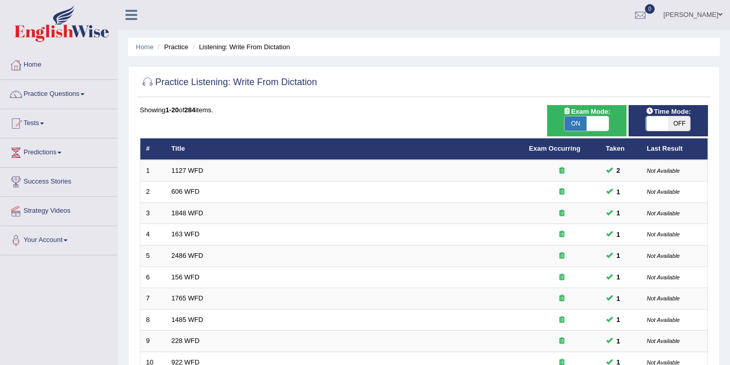
click at [657, 122] on span at bounding box center [657, 123] width 22 height 14
checkbox input "true"
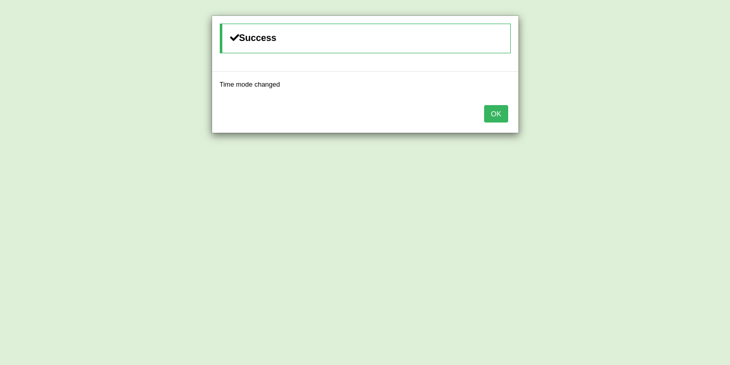
click at [499, 114] on button "OK" at bounding box center [496, 113] width 24 height 17
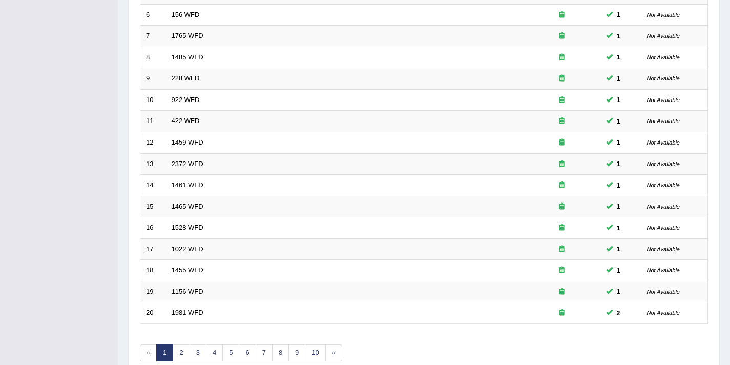
scroll to position [313, 0]
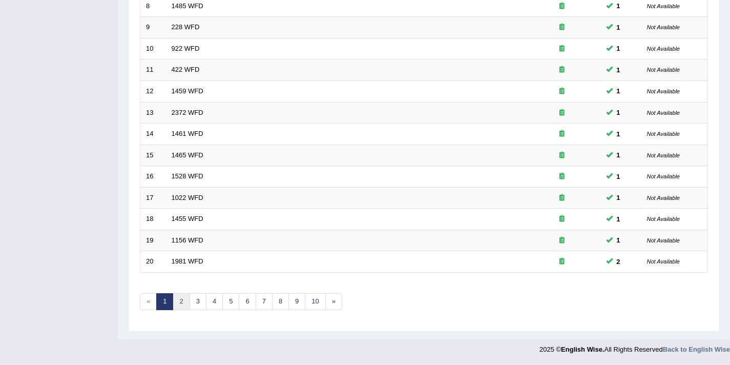
click at [179, 304] on link "2" at bounding box center [181, 301] width 17 height 17
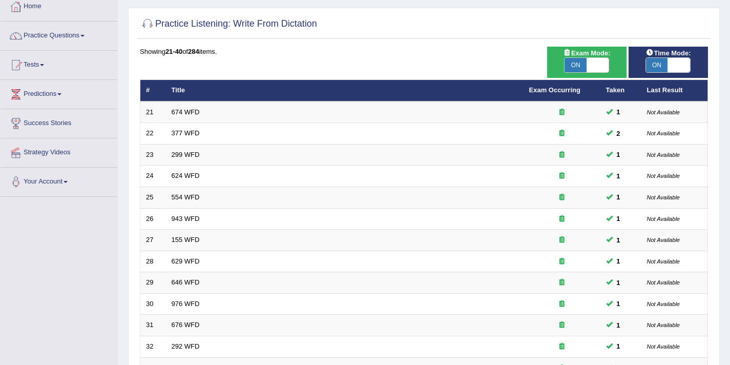
scroll to position [313, 0]
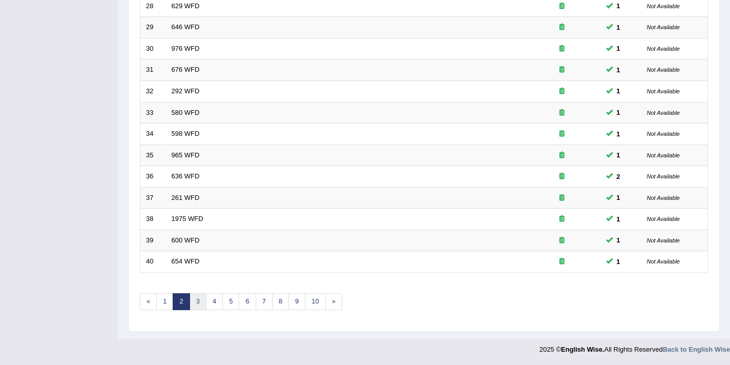
click at [198, 305] on link "3" at bounding box center [197, 301] width 17 height 17
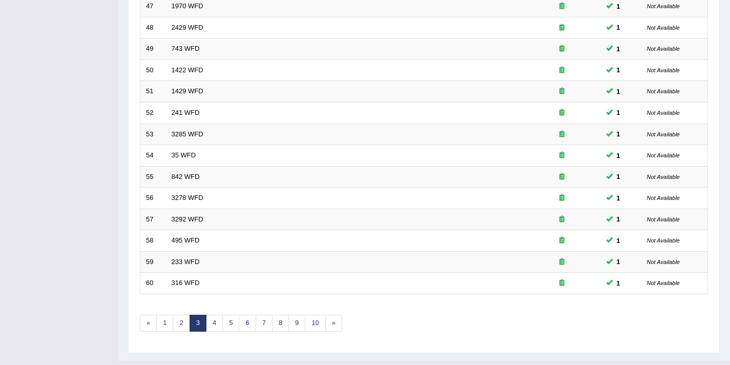
scroll to position [294, 0]
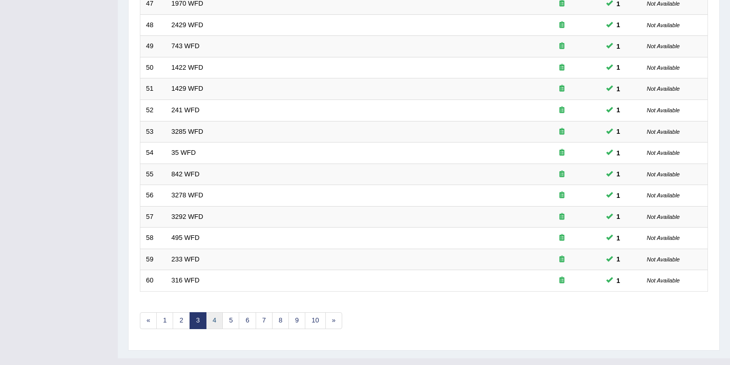
click at [211, 324] on link "4" at bounding box center [214, 320] width 17 height 17
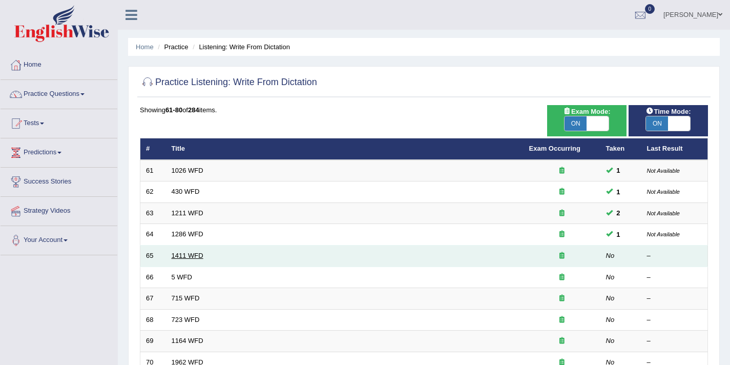
click at [186, 253] on link "1411 WFD" at bounding box center [188, 255] width 32 height 8
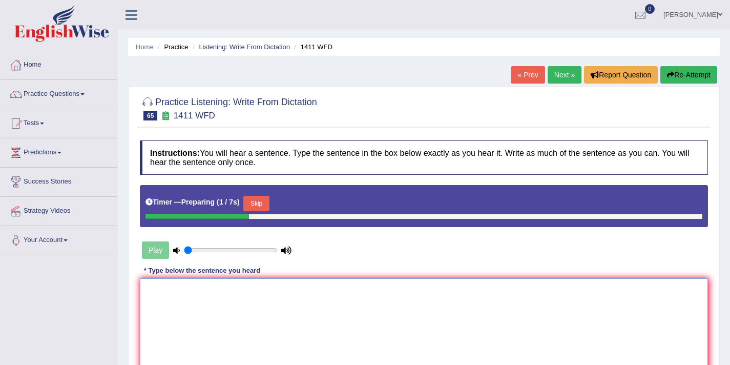
click at [181, 309] on textarea at bounding box center [424, 327] width 568 height 99
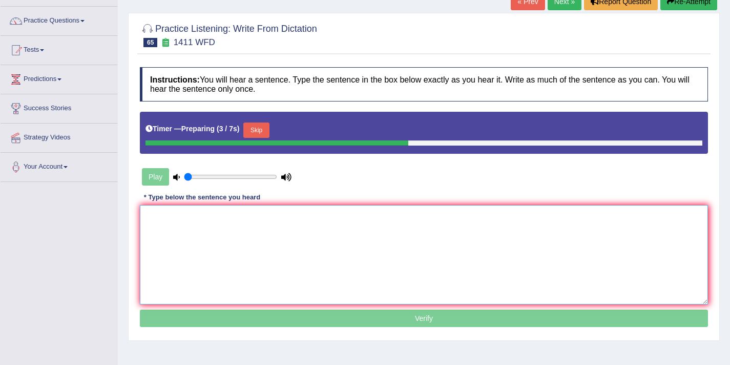
scroll to position [75, 0]
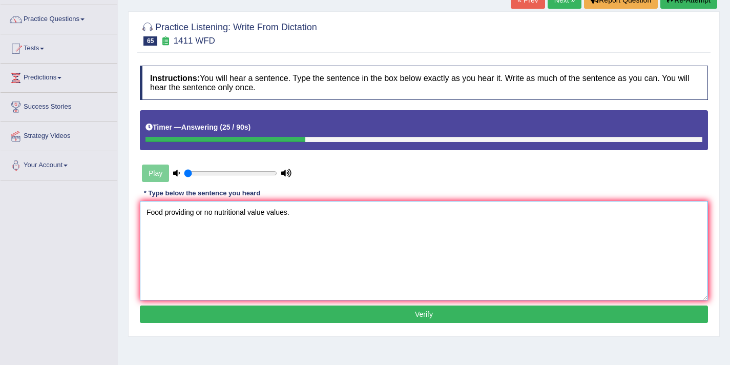
click at [197, 212] on textarea "Food providing or no nutritional value values." at bounding box center [424, 250] width 568 height 99
click at [205, 214] on textarea "Food providing or no nutritional value values." at bounding box center [424, 250] width 568 height 99
click at [196, 214] on textarea "Food providing or no nutritional value values." at bounding box center [424, 250] width 568 height 99
type textarea "Food providing contains contain or no nutritional value values."
click at [224, 312] on button "Verify" at bounding box center [424, 313] width 568 height 17
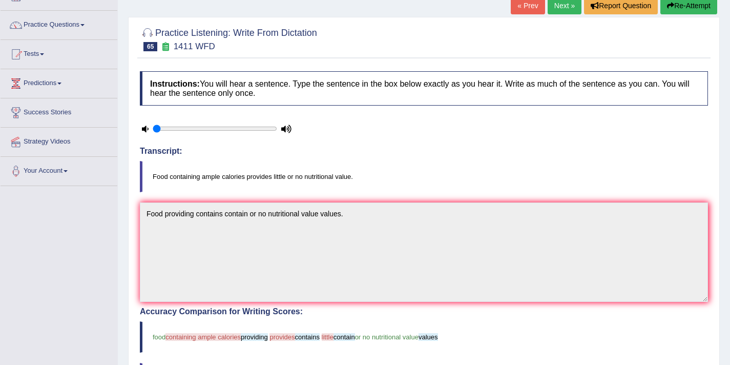
scroll to position [65, 0]
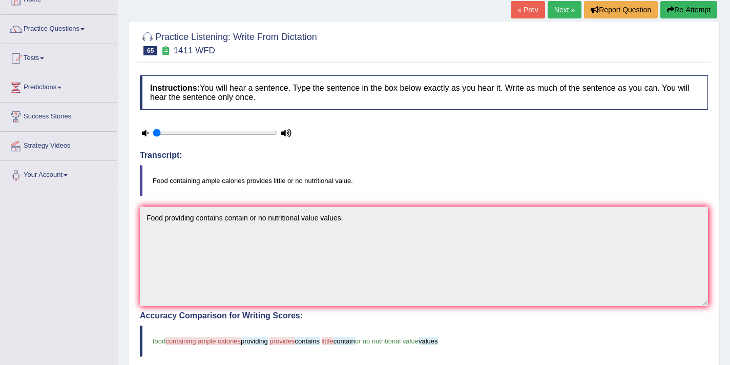
click at [679, 12] on button "Re-Attempt" at bounding box center [688, 9] width 57 height 17
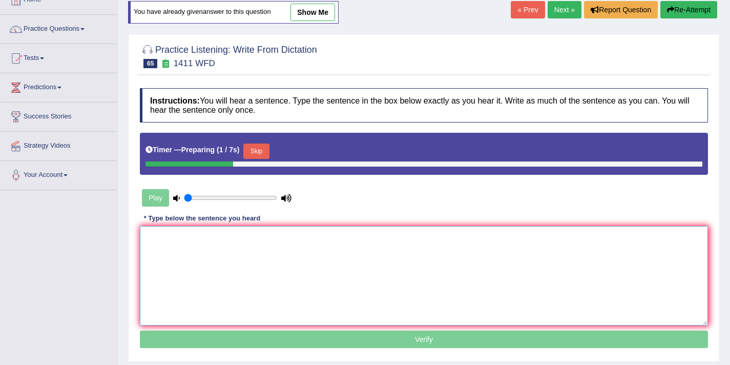
click at [249, 274] on textarea at bounding box center [424, 275] width 568 height 99
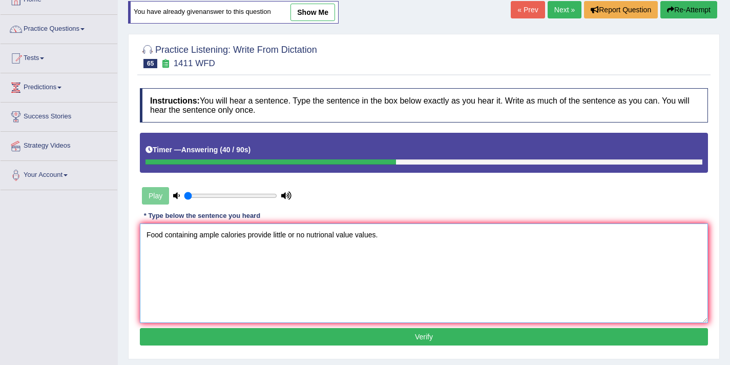
click at [272, 234] on textarea "Food containing ample calories provide little or no nutrional value values." at bounding box center [424, 272] width 568 height 99
click at [353, 235] on textarea "Food containing ample calories provides provide little or no nutrional value va…" at bounding box center [424, 272] width 568 height 99
type textarea "Food containing ample calories provides provide little or no nutritional value …"
click at [344, 332] on button "Verify" at bounding box center [424, 336] width 568 height 17
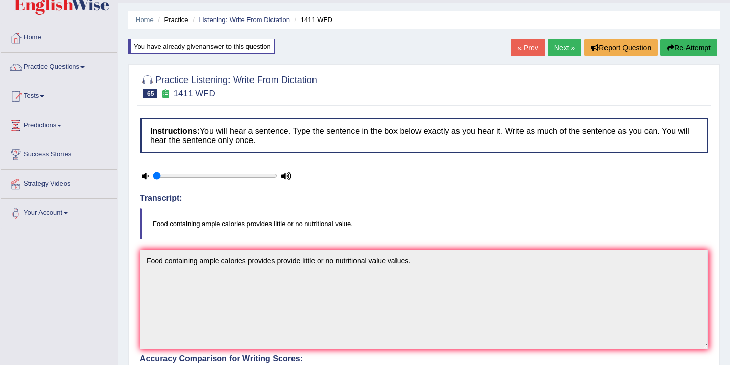
scroll to position [24, 0]
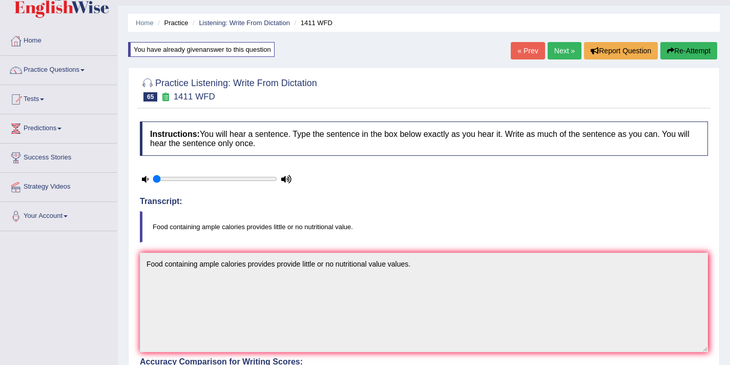
click at [554, 57] on link "Next »" at bounding box center [564, 50] width 34 height 17
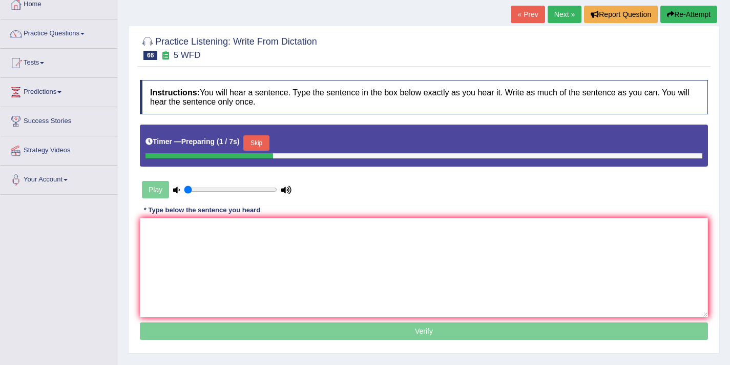
scroll to position [122, 0]
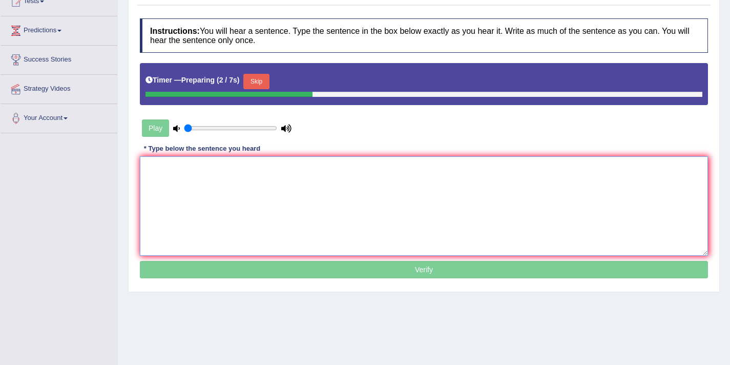
click at [296, 192] on textarea at bounding box center [424, 205] width 568 height 99
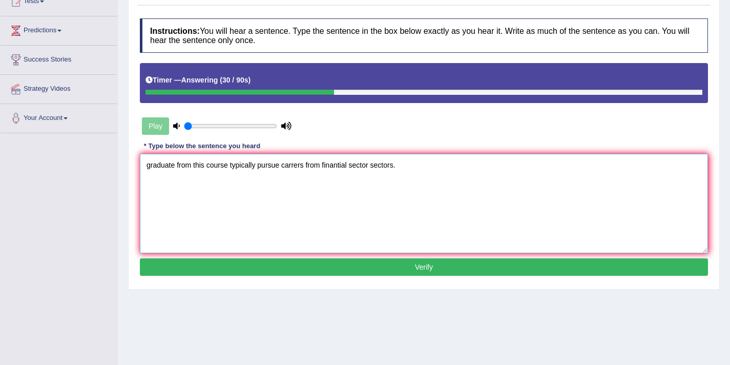
click at [152, 167] on textarea "graduate from this course typically pursue carrers from finantial sector sector…" at bounding box center [424, 203] width 568 height 99
click at [176, 165] on textarea "Graduate from this course typically pursue carrers from finantial sector sector…" at bounding box center [424, 203] width 568 height 99
click at [318, 166] on textarea "Graduate Graduates from this course typically pursue carrers from finantial sec…" at bounding box center [424, 203] width 568 height 99
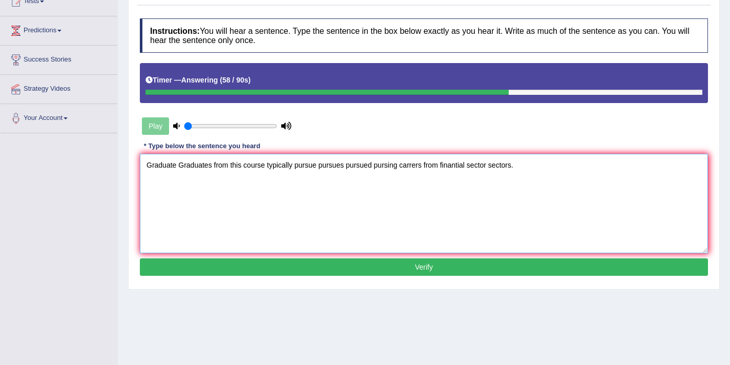
click at [416, 166] on textarea "Graduate Graduates from this course typically pursue pursues pursued pursing ca…" at bounding box center [424, 203] width 568 height 99
click at [462, 165] on textarea "Graduate Graduates from this course typically pursue pursues pursued pursing ca…" at bounding box center [424, 203] width 568 height 99
type textarea "Graduate Graduates from this course typically pursue pursues pursued pursing ca…"
click at [405, 269] on button "Verify" at bounding box center [424, 266] width 568 height 17
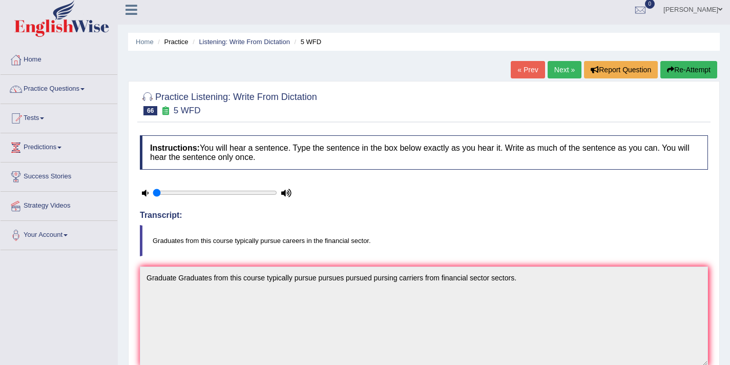
scroll to position [3, 0]
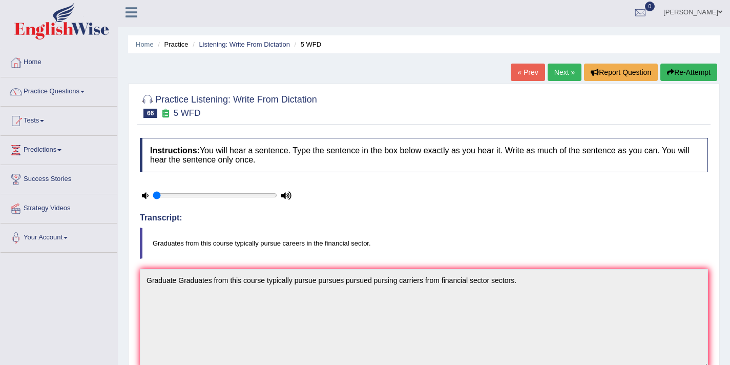
click at [552, 77] on link "Next »" at bounding box center [564, 71] width 34 height 17
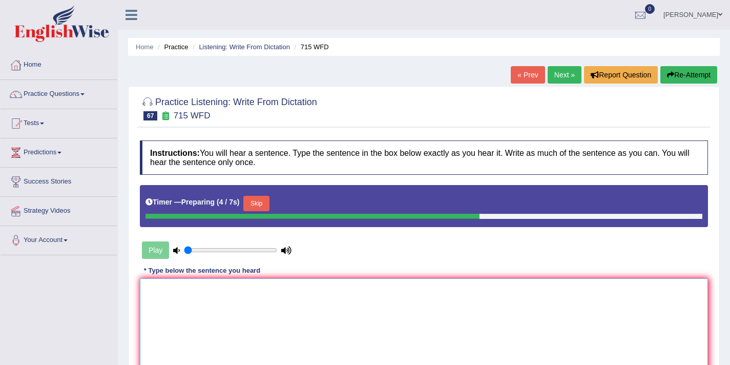
click at [243, 292] on textarea at bounding box center [424, 327] width 568 height 99
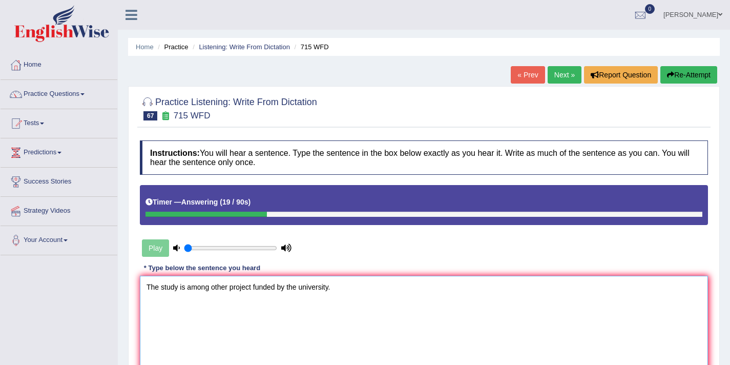
click at [211, 288] on textarea "The study is among other project funded by the university." at bounding box center [424, 324] width 568 height 99
click at [264, 288] on textarea "The study is among the other project funded by the university." at bounding box center [424, 324] width 568 height 99
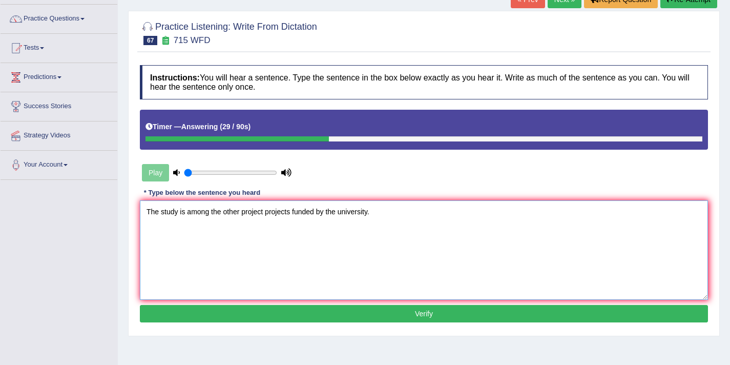
scroll to position [76, 0]
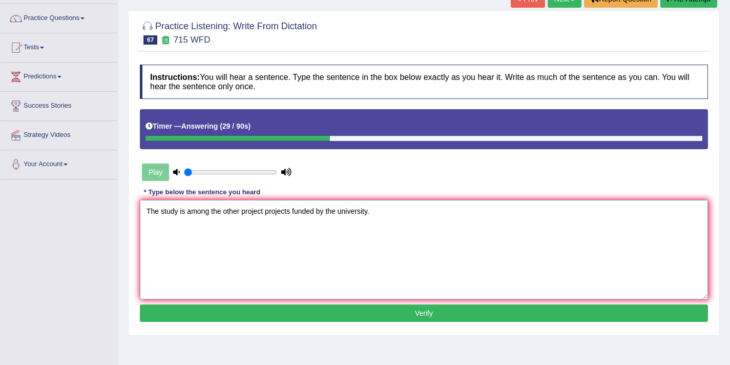
type textarea "The study is among the other project projects funded by the university."
click at [345, 311] on button "Verify" at bounding box center [424, 312] width 568 height 17
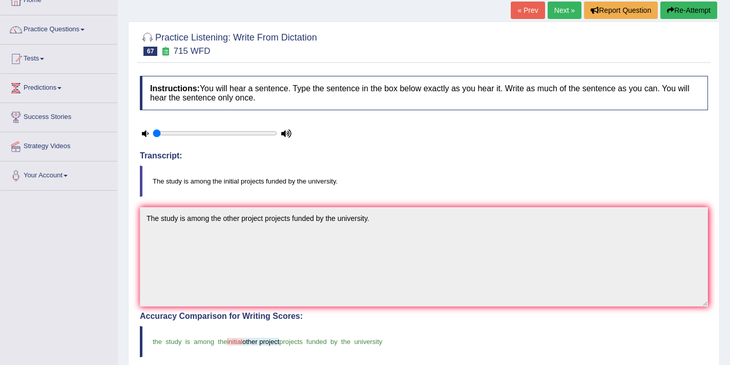
scroll to position [0, 0]
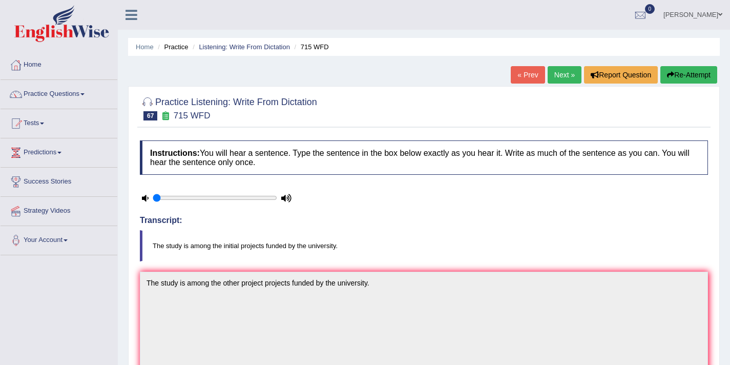
click at [551, 78] on link "Next »" at bounding box center [564, 74] width 34 height 17
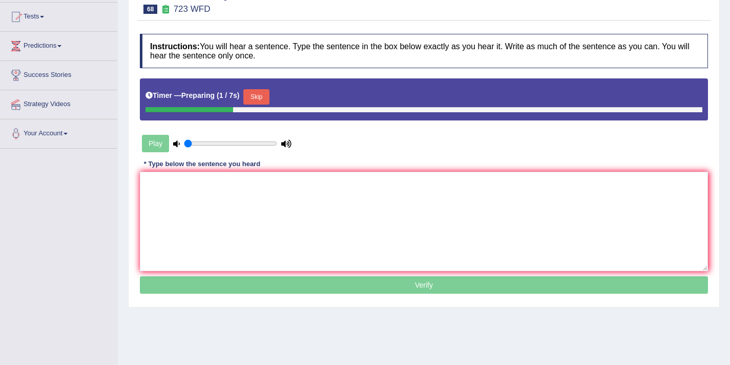
scroll to position [109, 0]
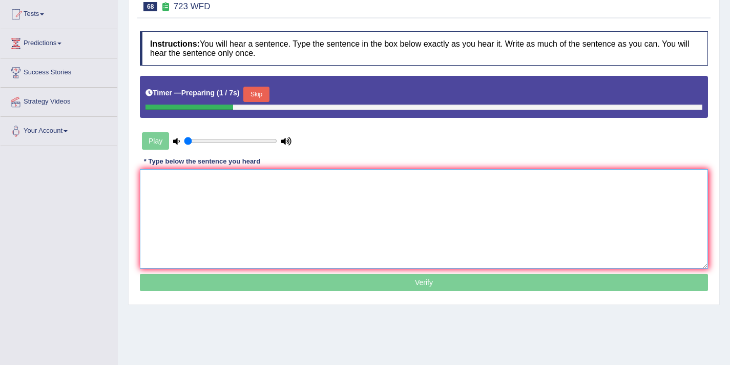
click at [336, 201] on textarea at bounding box center [424, 218] width 568 height 99
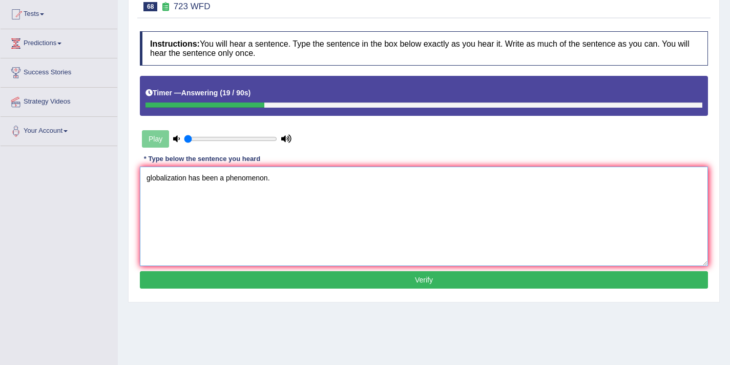
click at [150, 180] on textarea "globalization has been a phenomenon." at bounding box center [424, 215] width 568 height 99
type textarea "Globalization has been a phenomenon."
click at [213, 287] on button "Verify" at bounding box center [424, 279] width 568 height 17
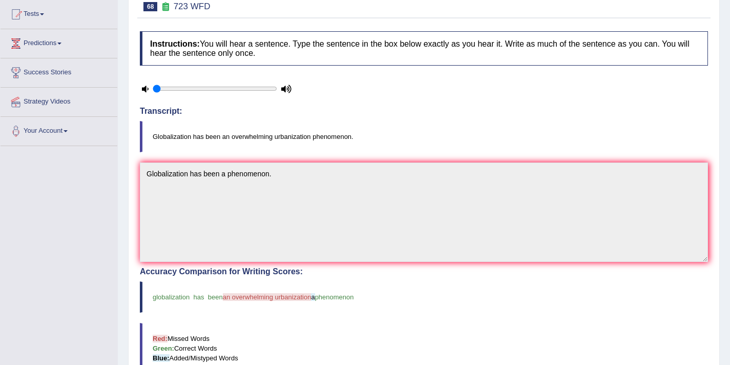
scroll to position [0, 0]
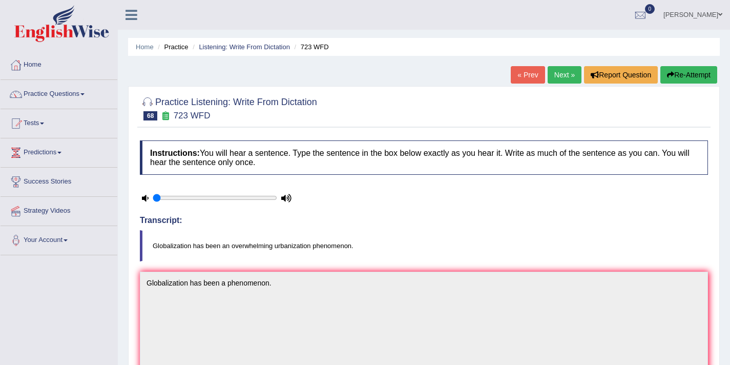
click at [687, 74] on button "Re-Attempt" at bounding box center [688, 74] width 57 height 17
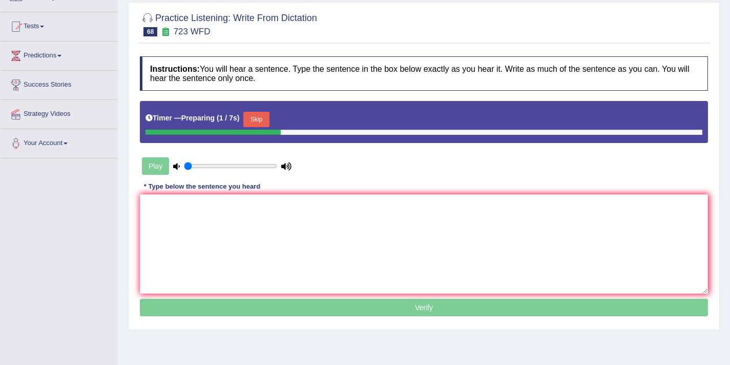
scroll to position [100, 0]
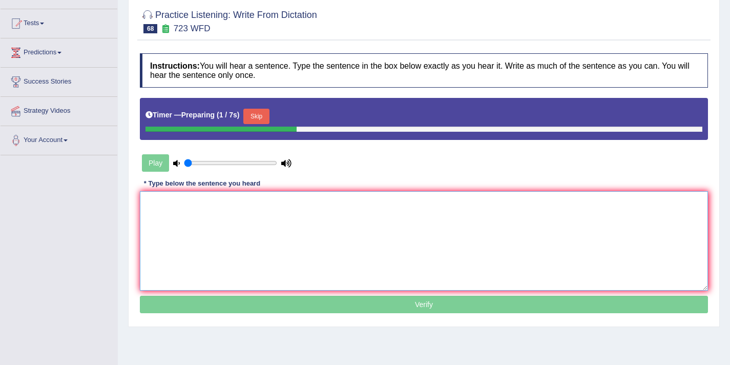
click at [399, 235] on textarea at bounding box center [424, 240] width 568 height 99
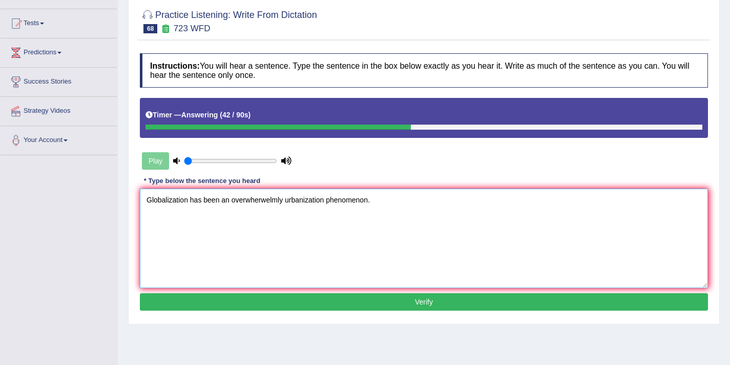
click at [268, 202] on textarea "Globalization has been an overwherwelmly urbanization phenomenon." at bounding box center [424, 237] width 568 height 99
click at [281, 202] on textarea "Globalization has been an overwherwelmly urbanization phenomenon." at bounding box center [424, 237] width 568 height 99
type textarea "Globalization has been an overwelmingly urbanization phenomenon."
click at [270, 302] on button "Verify" at bounding box center [424, 301] width 568 height 17
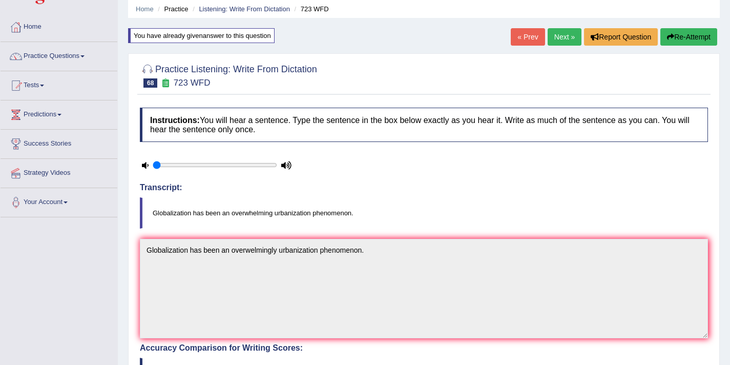
scroll to position [0, 0]
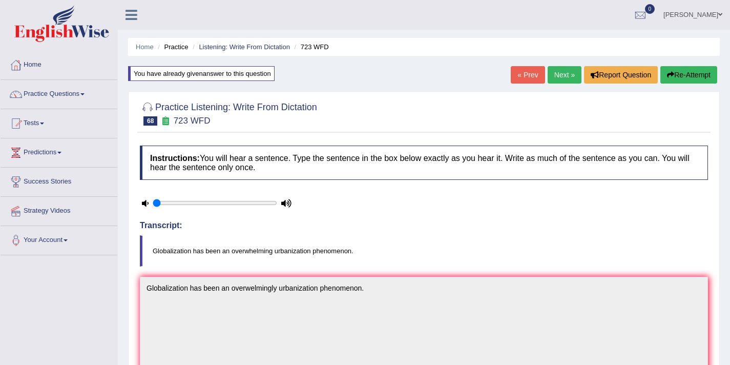
click at [567, 78] on link "Next »" at bounding box center [564, 74] width 34 height 17
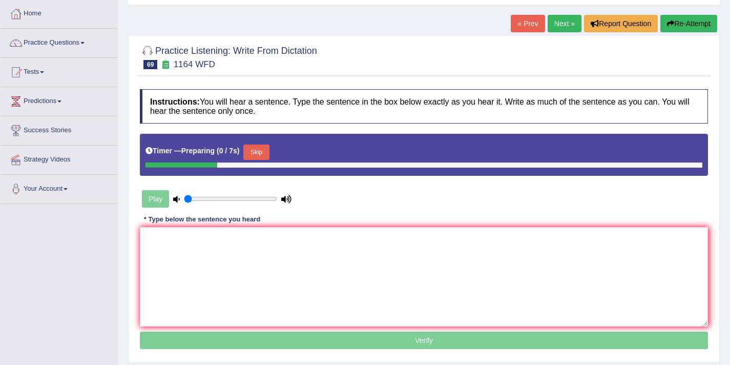
scroll to position [52, 0]
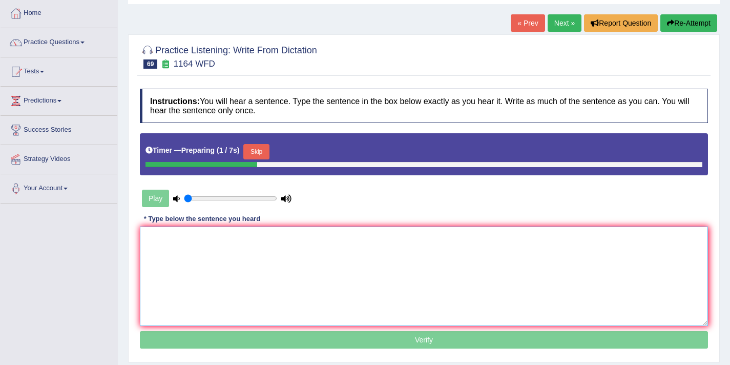
click at [358, 250] on textarea at bounding box center [424, 275] width 568 height 99
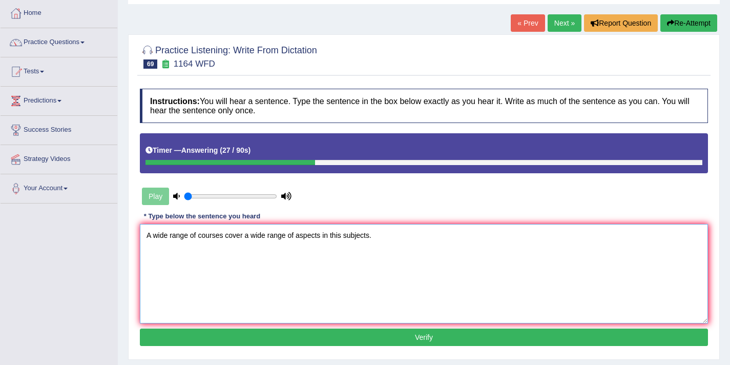
click at [224, 237] on textarea "A wide range of courses cover a wide range of aspects in this subjects." at bounding box center [424, 273] width 568 height 99
click at [266, 233] on textarea "A wide range of courses course cover a wide range of aspects in this subjects." at bounding box center [424, 273] width 568 height 99
click at [369, 235] on textarea "A wide range of courses course cover covers a wide range of aspects in this sub…" at bounding box center [424, 273] width 568 height 99
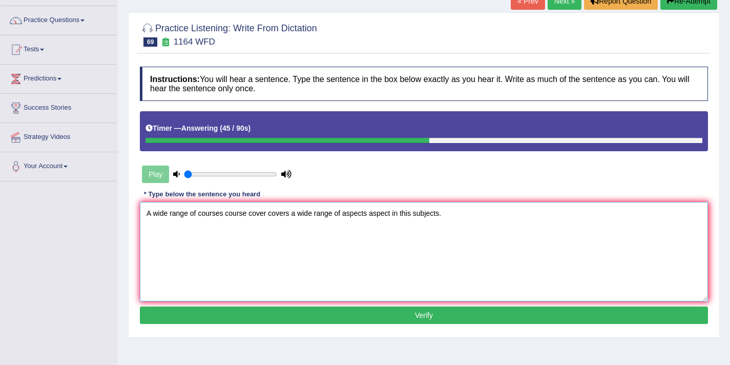
scroll to position [78, 0]
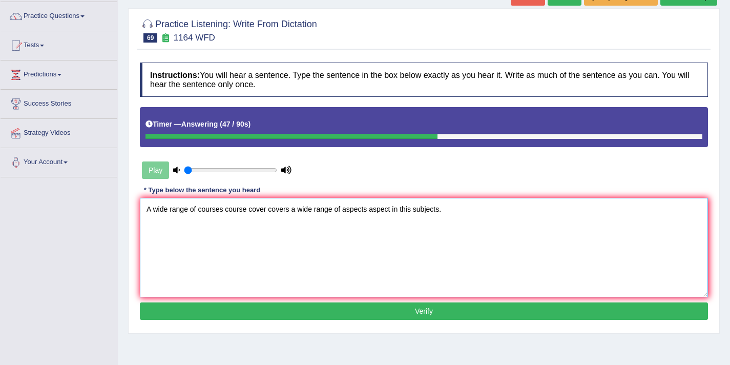
click at [414, 207] on textarea "A wide range of courses course cover covers a wide range of aspects aspect in t…" at bounding box center [424, 247] width 568 height 99
type textarea "A wide range of courses course cover covers a wide range of aspects aspect in t…"
click at [406, 307] on button "Verify" at bounding box center [424, 310] width 568 height 17
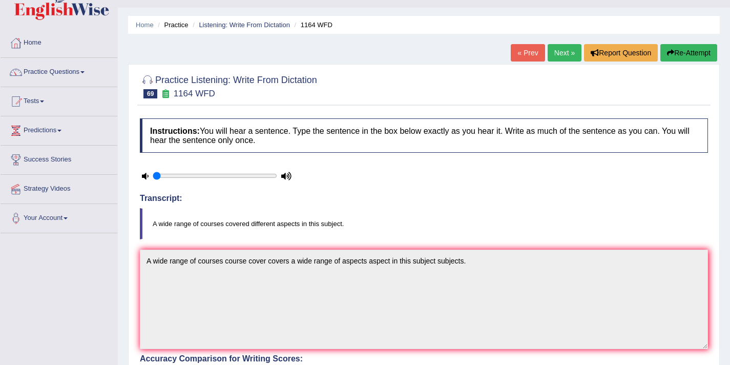
scroll to position [0, 0]
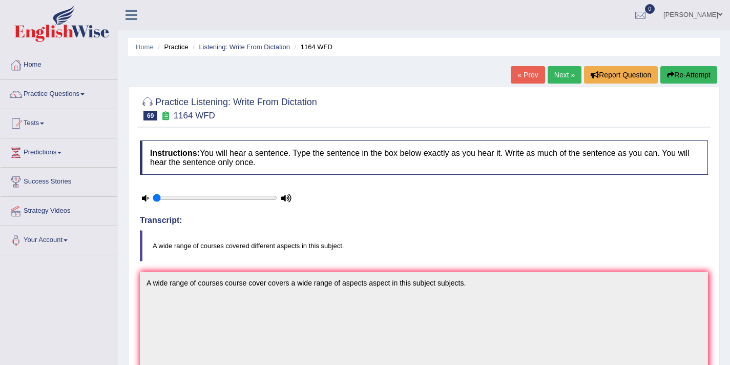
click at [556, 79] on link "Next »" at bounding box center [564, 74] width 34 height 17
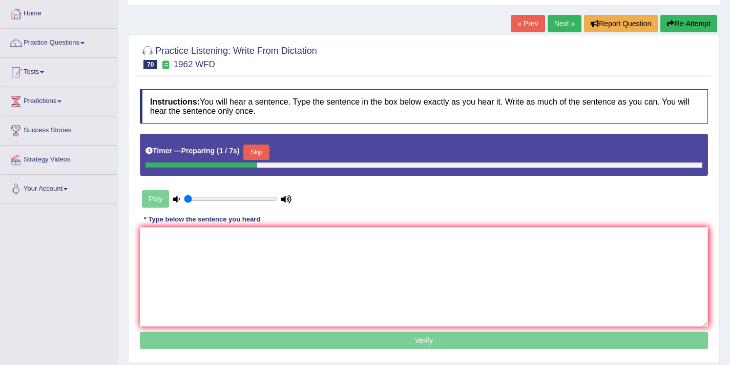
scroll to position [62, 0]
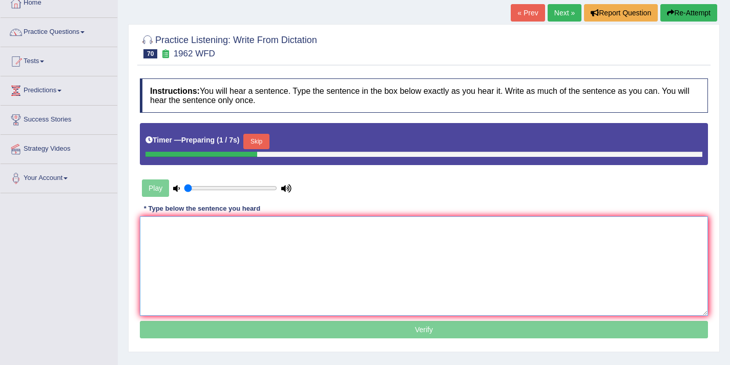
click at [288, 258] on textarea at bounding box center [424, 265] width 568 height 99
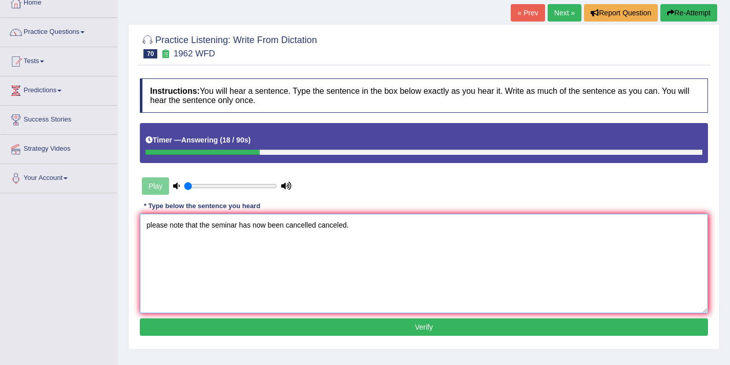
click at [151, 227] on textarea "please note that the seminar has now been cancelled canceled." at bounding box center [424, 262] width 568 height 99
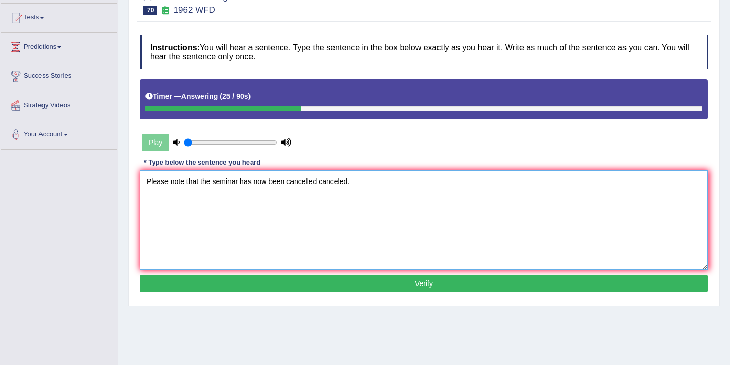
scroll to position [113, 0]
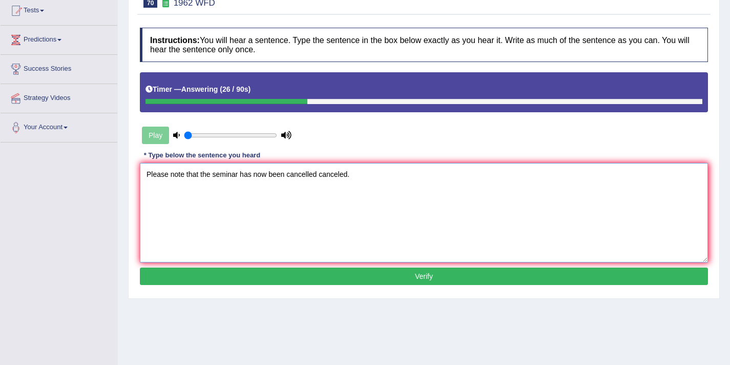
type textarea "Please note that the seminar has now been cancelled canceled."
click at [270, 272] on button "Verify" at bounding box center [424, 275] width 568 height 17
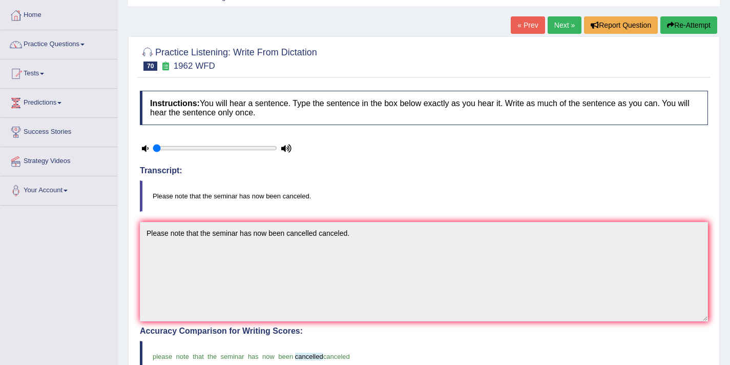
scroll to position [0, 0]
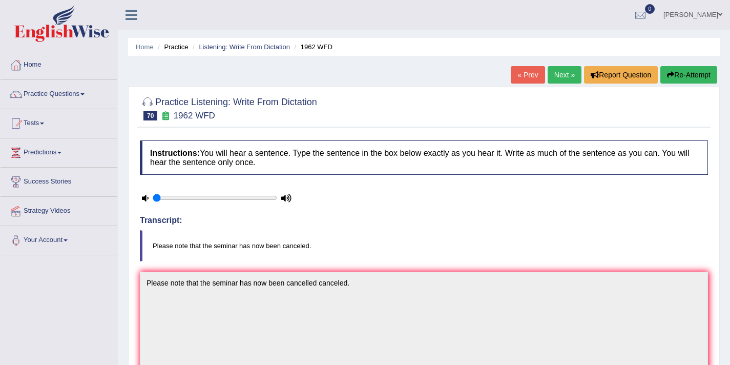
click at [558, 77] on link "Next »" at bounding box center [564, 74] width 34 height 17
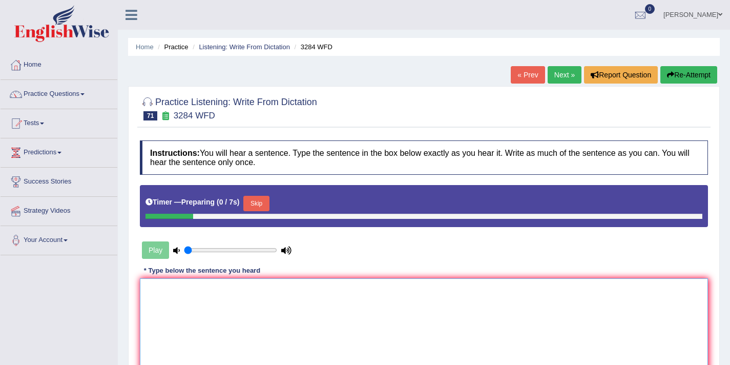
click at [258, 292] on textarea at bounding box center [424, 327] width 568 height 99
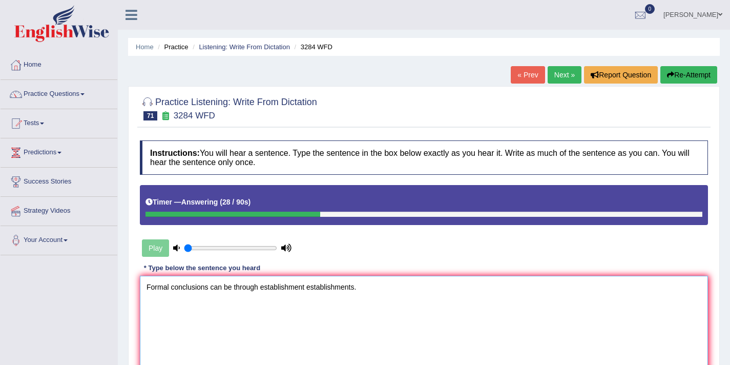
click at [210, 289] on textarea "Formal conclusions can be through establishment establishments." at bounding box center [424, 324] width 568 height 99
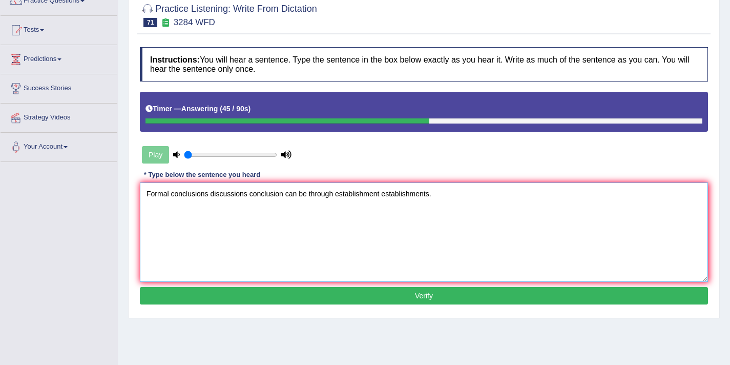
scroll to position [116, 0]
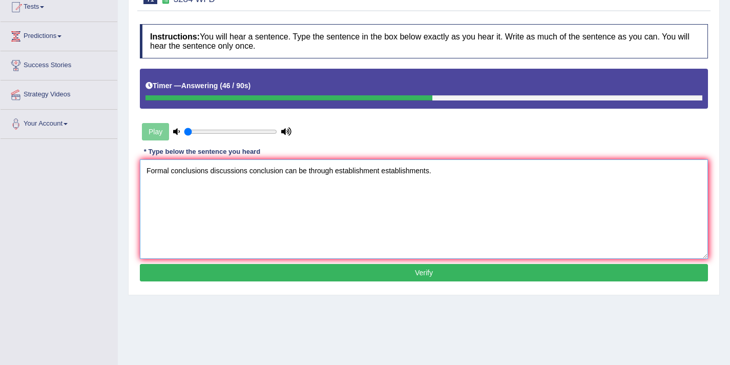
type textarea "Formal conclusions discussions conclusion can be through establishment establis…"
click at [319, 270] on button "Verify" at bounding box center [424, 272] width 568 height 17
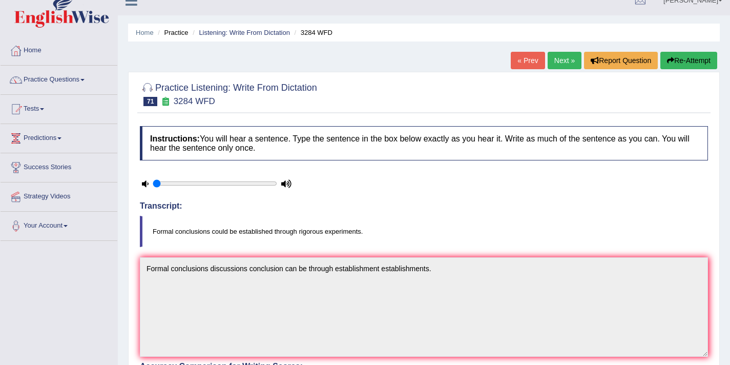
scroll to position [0, 0]
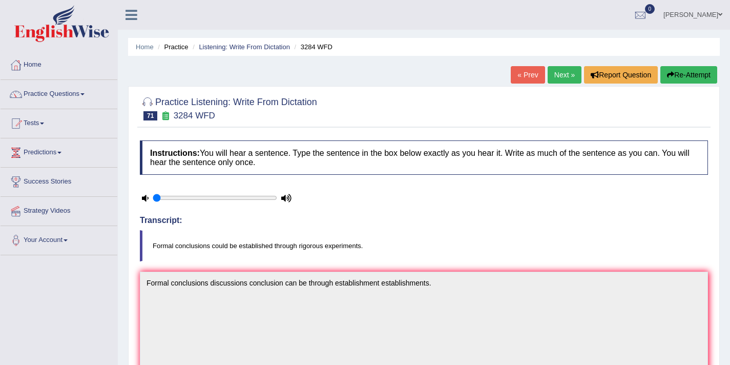
click at [685, 72] on button "Re-Attempt" at bounding box center [688, 74] width 57 height 17
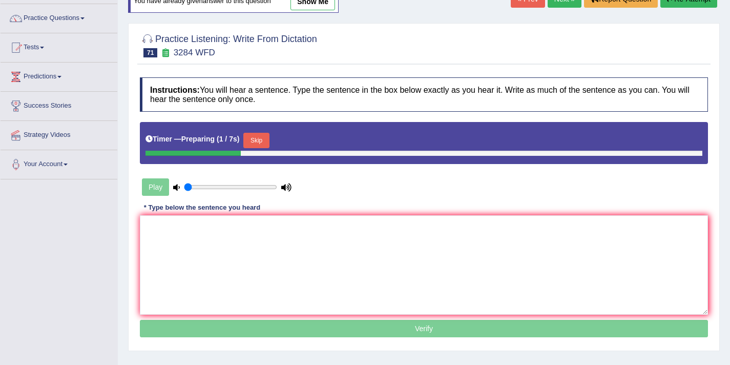
scroll to position [79, 0]
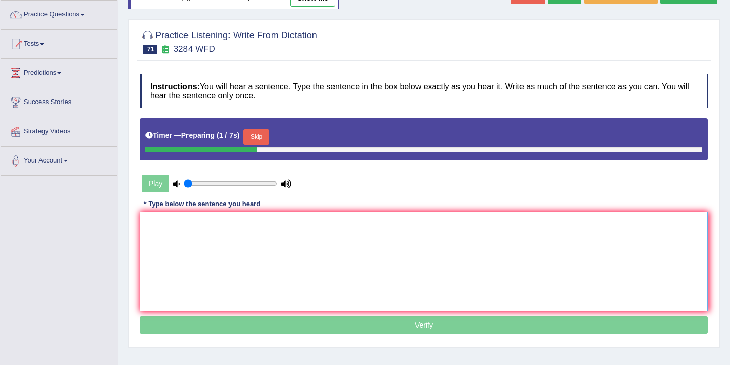
click at [329, 246] on textarea at bounding box center [424, 260] width 568 height 99
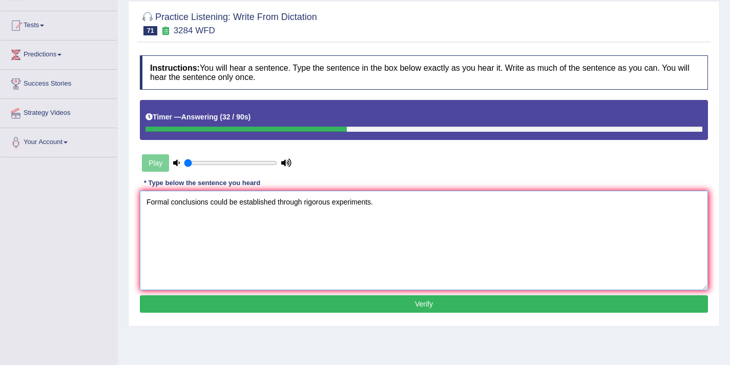
scroll to position [102, 0]
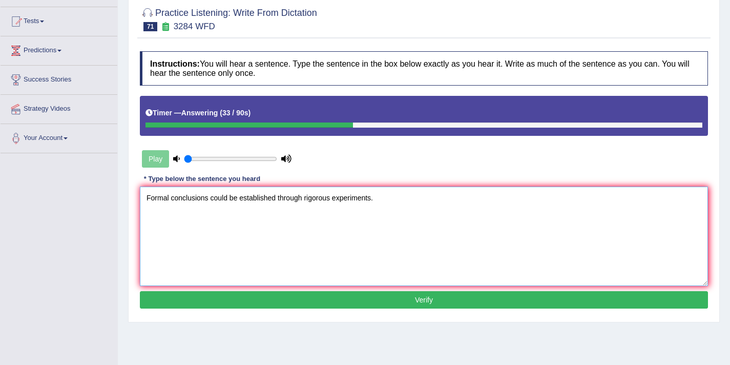
type textarea "Formal conclusions could be established through rigorous experiments."
click at [312, 292] on button "Verify" at bounding box center [424, 299] width 568 height 17
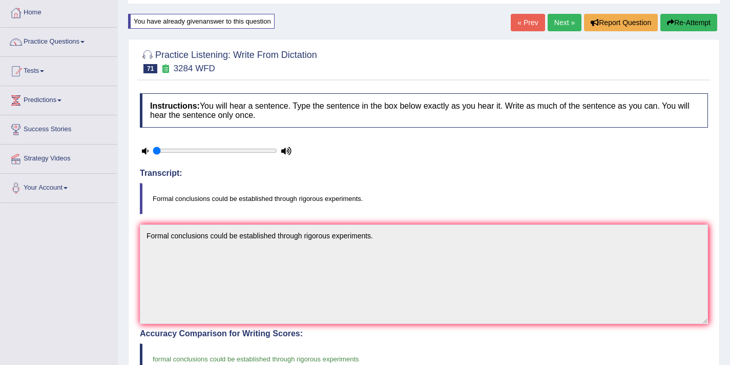
scroll to position [0, 0]
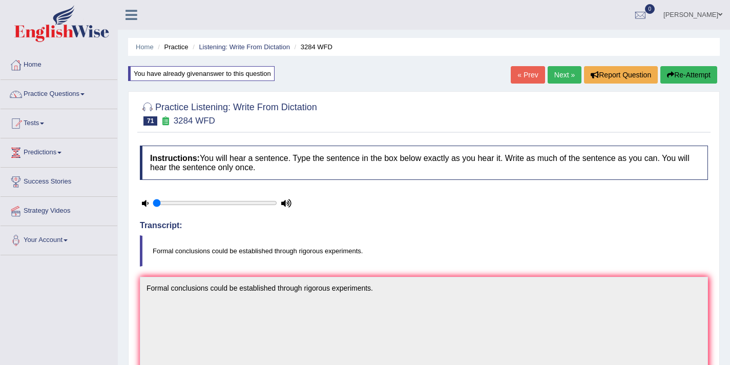
click at [559, 79] on link "Next »" at bounding box center [564, 74] width 34 height 17
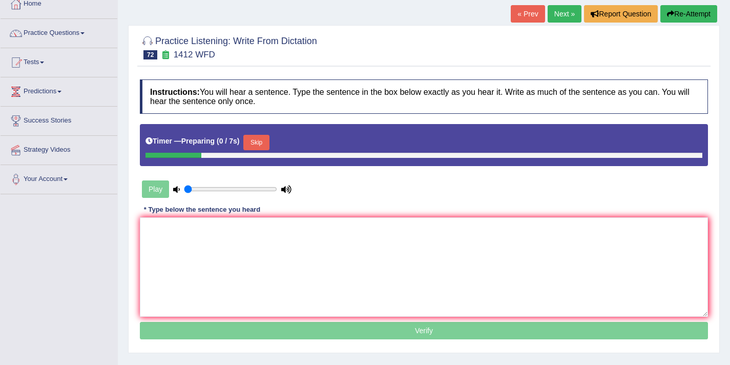
scroll to position [72, 0]
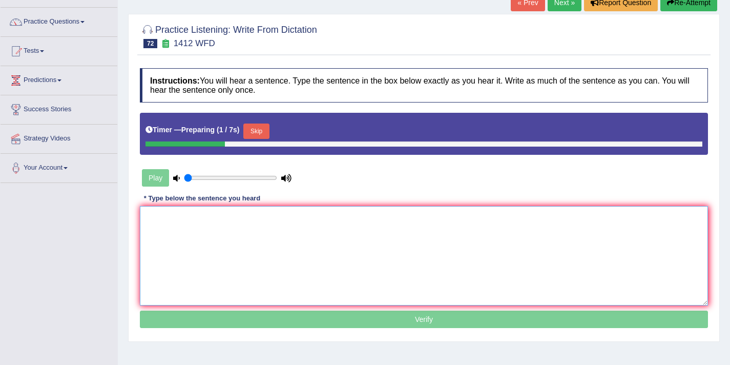
click at [336, 244] on textarea at bounding box center [424, 255] width 568 height 99
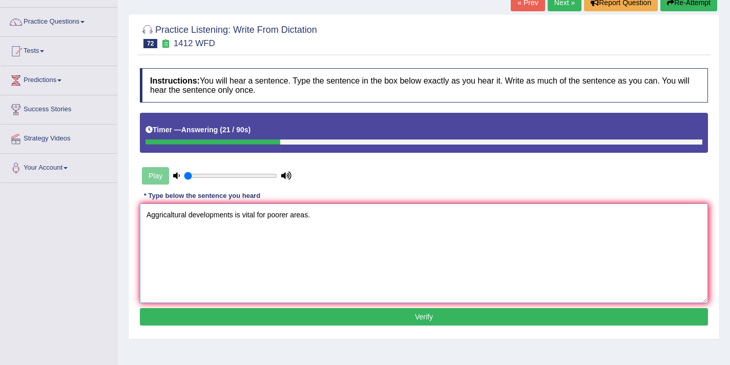
click at [155, 216] on textarea "Aggricaltural developments is vital for poorer areas." at bounding box center [424, 252] width 568 height 99
click at [166, 217] on textarea "Agricaltural developments is vital for poorer areas." at bounding box center [424, 252] width 568 height 99
click at [230, 218] on textarea "Agricultural developments is vital for poorer areas." at bounding box center [424, 252] width 568 height 99
click at [320, 217] on textarea "Agricultural developments development are is vital for poorer areas." at bounding box center [424, 252] width 568 height 99
click at [356, 217] on textarea "Agricultural developments development are is vital for the poorer areas." at bounding box center [424, 252] width 568 height 99
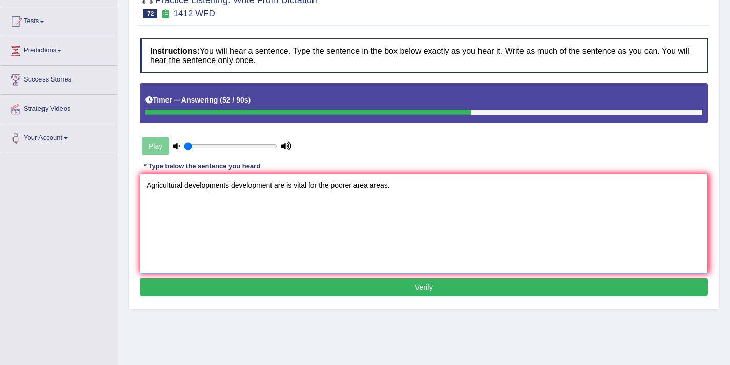
scroll to position [130, 0]
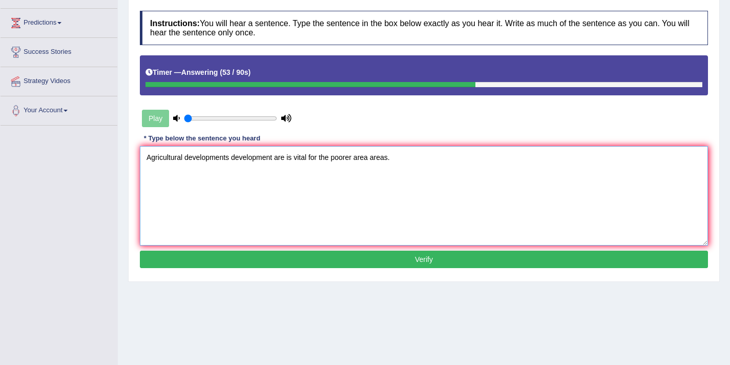
type textarea "Agricultural developments development are is vital for the poorer area areas."
click at [290, 259] on button "Verify" at bounding box center [424, 258] width 568 height 17
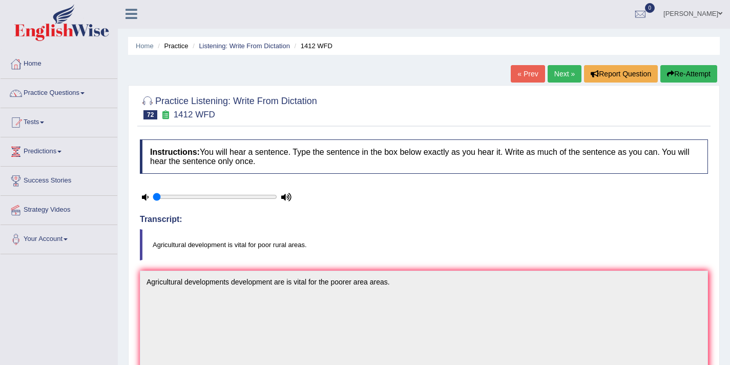
scroll to position [0, 0]
